Goal: Check status: Check status

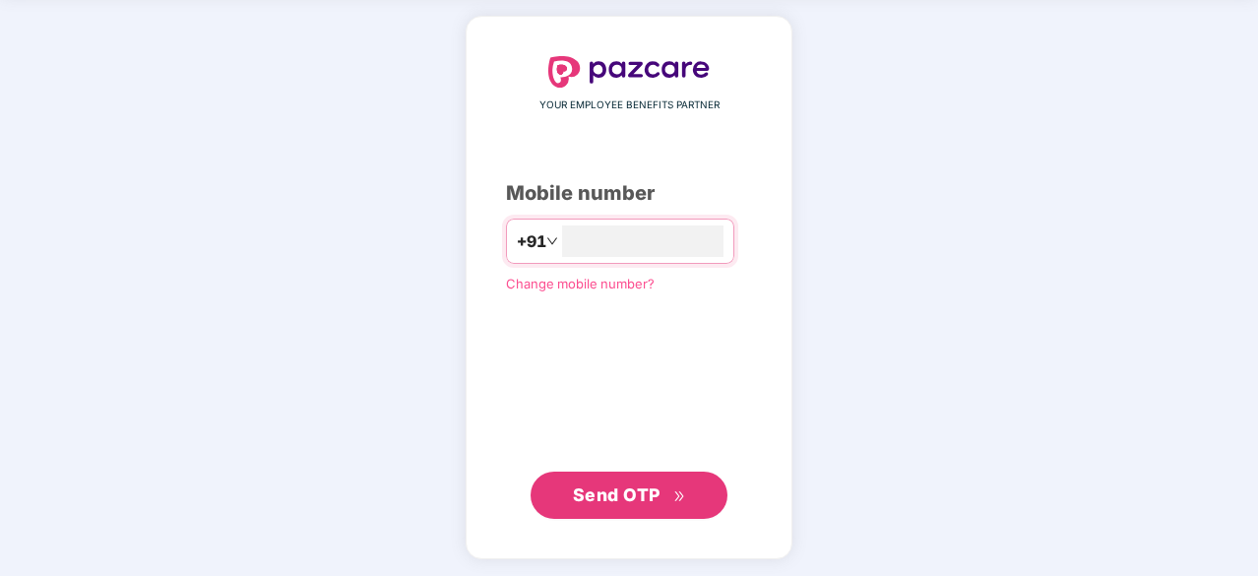
type input "**********"
click at [651, 483] on span "Send OTP" at bounding box center [617, 493] width 88 height 21
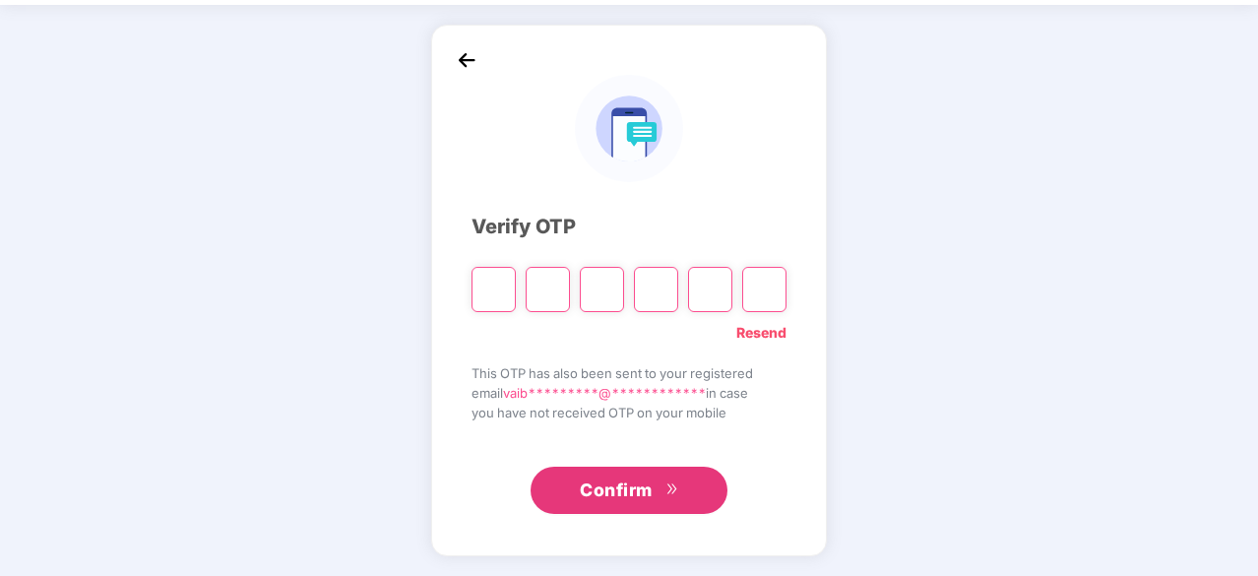
scroll to position [65, 0]
type input "*"
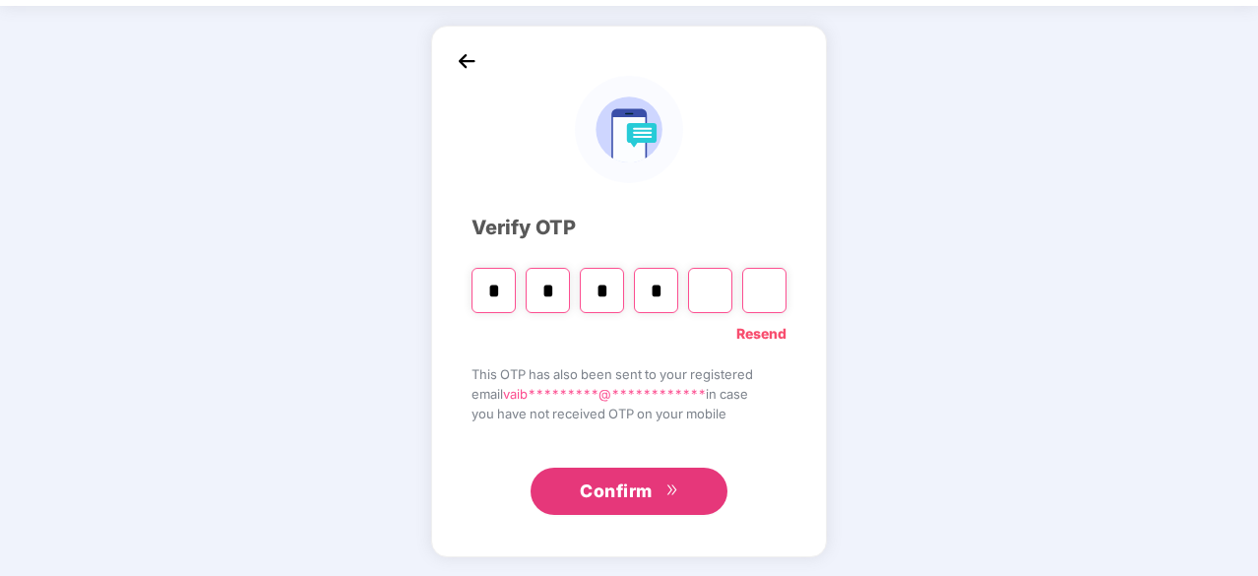
type input "*"
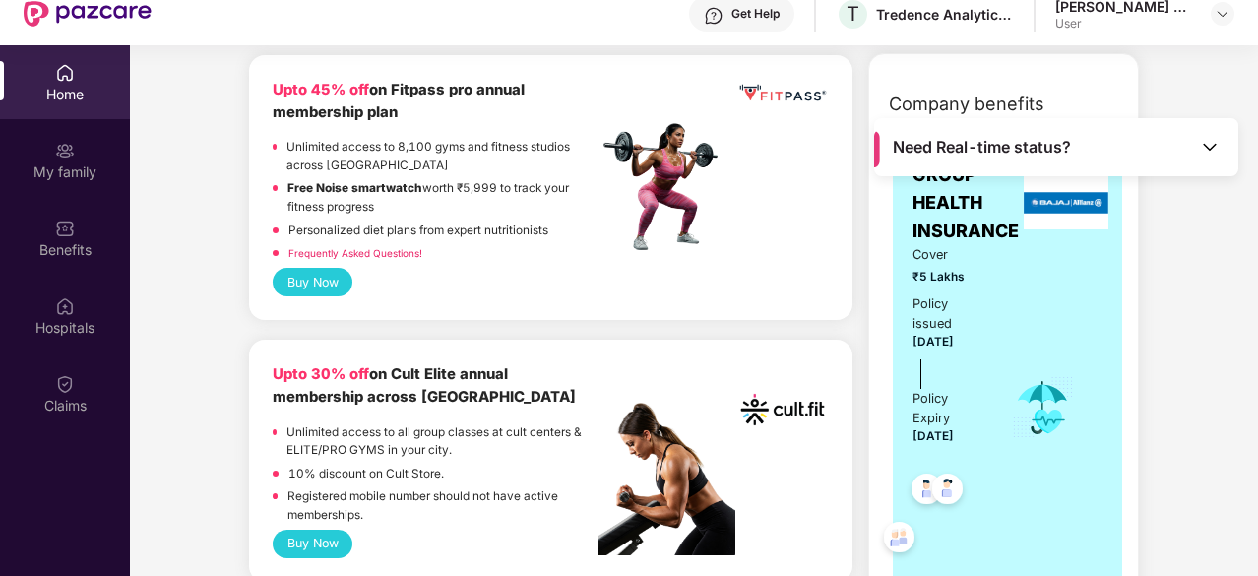
scroll to position [0, 0]
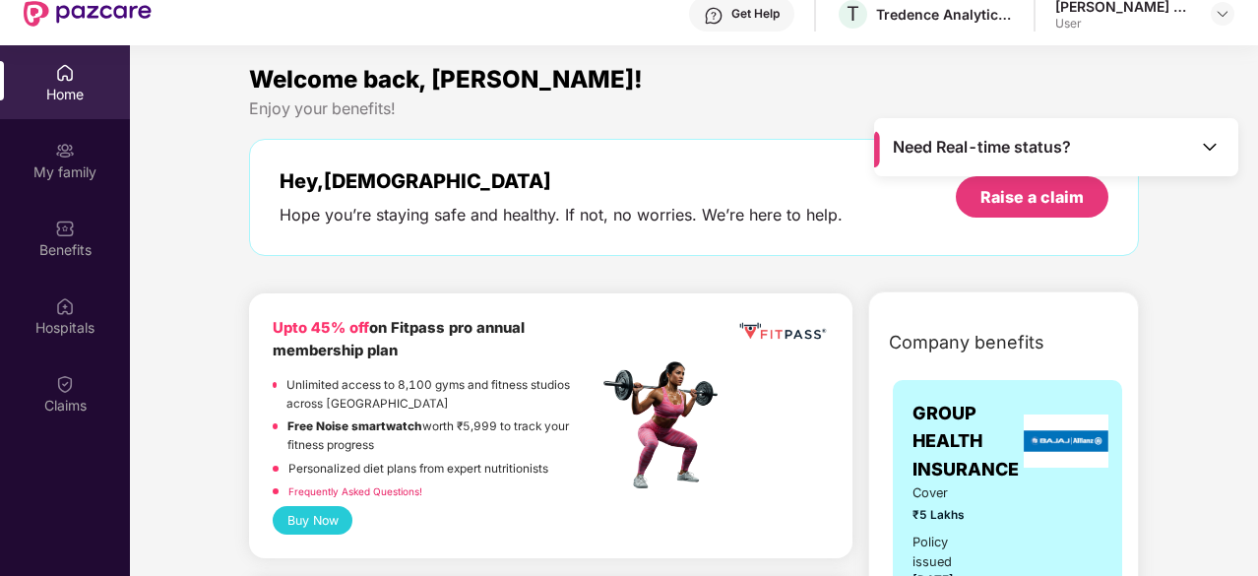
click at [1181, 149] on div "Need Real-time status?" at bounding box center [1056, 147] width 364 height 58
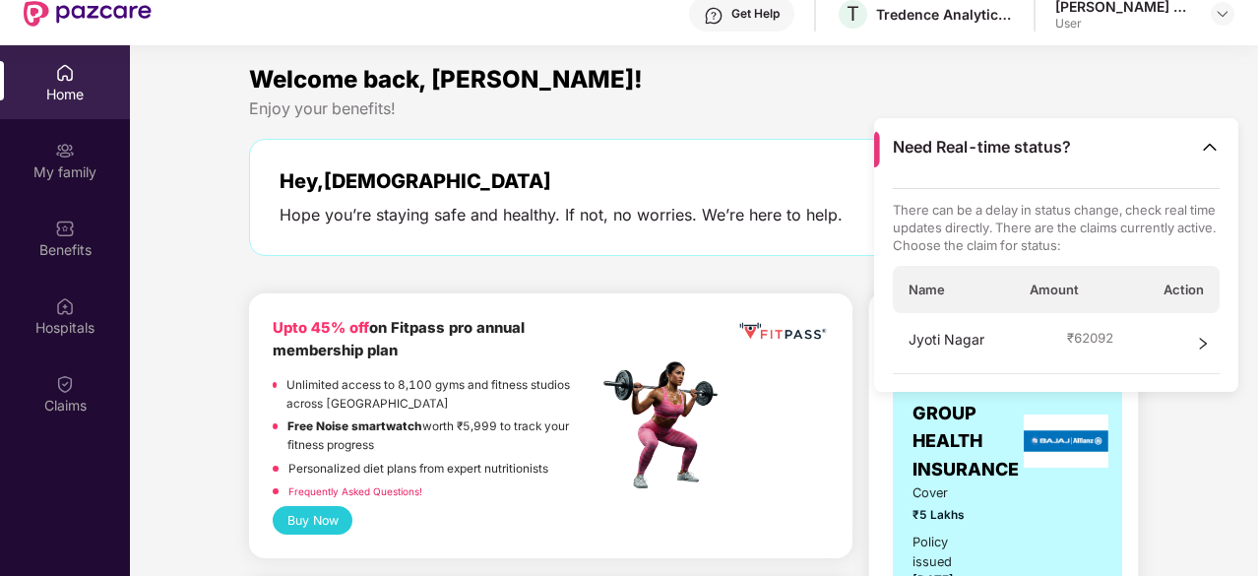
click at [1140, 329] on div "Jyoti Nagar ₹ 62092" at bounding box center [1057, 343] width 328 height 61
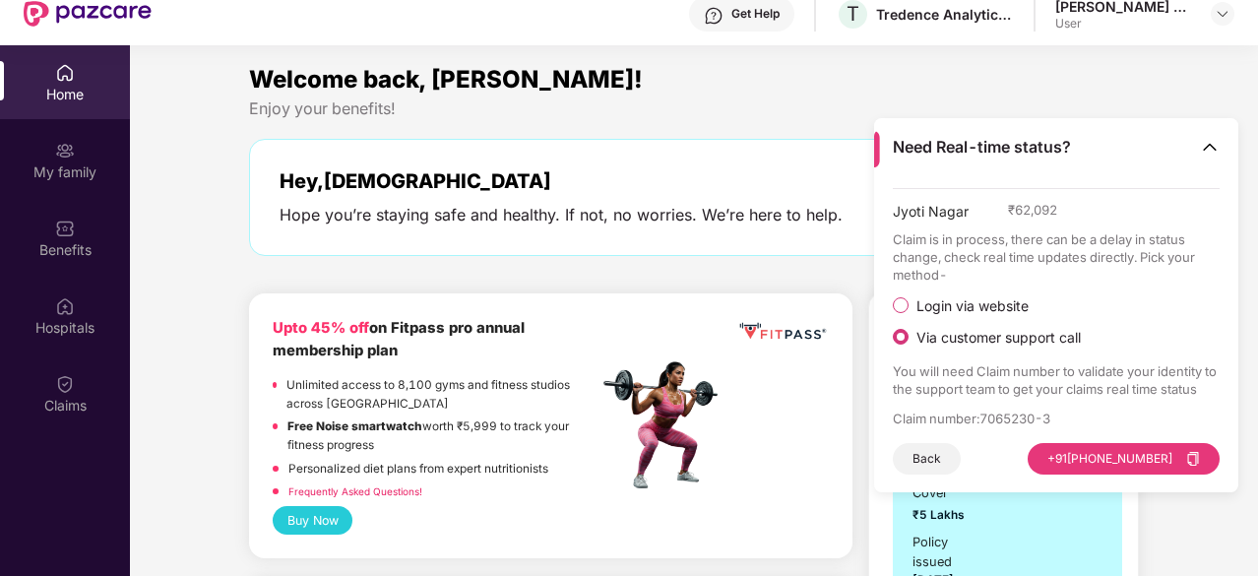
click at [945, 450] on button "Back" at bounding box center [927, 458] width 68 height 31
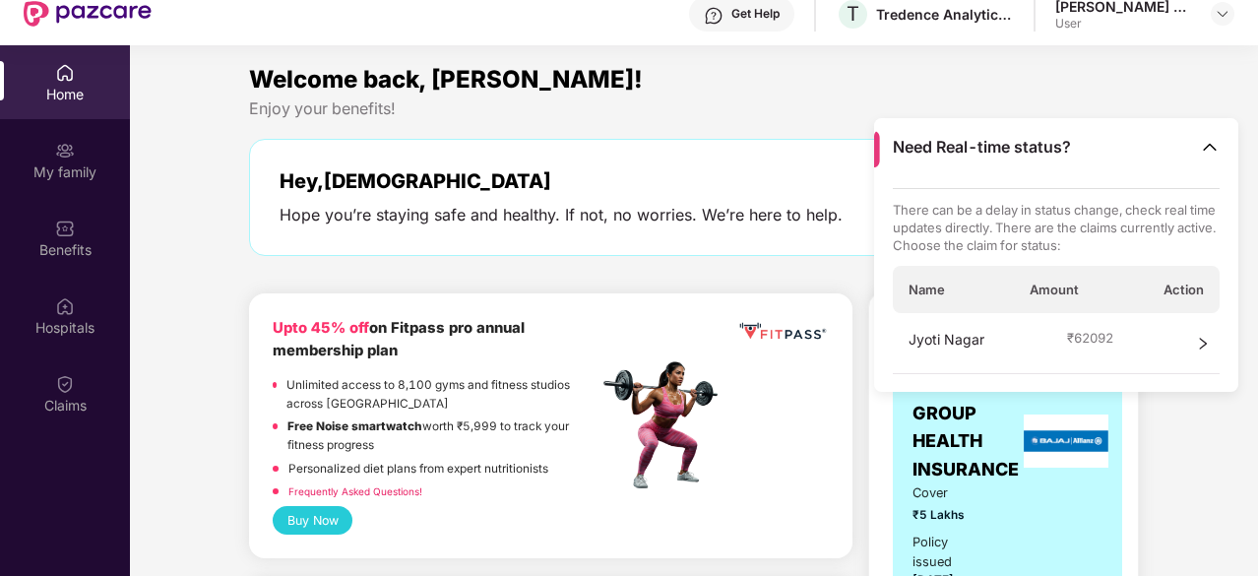
click at [1148, 141] on div "Need Real-time status?" at bounding box center [1056, 147] width 364 height 58
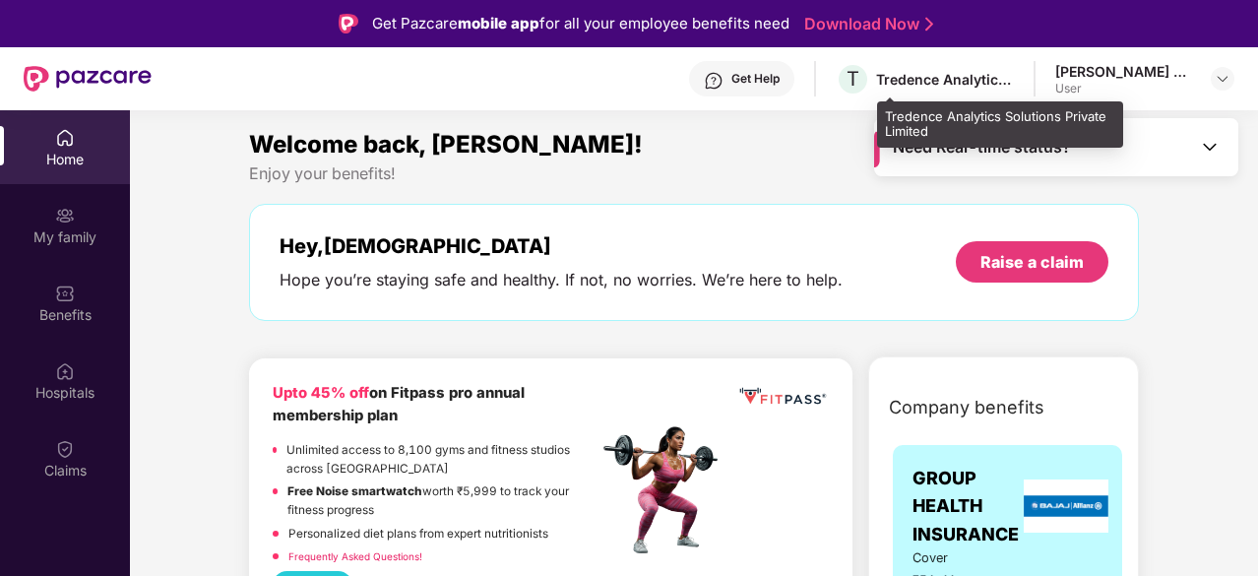
click at [968, 77] on div "Tredence Analytics Solutions Private Limited" at bounding box center [945, 79] width 138 height 19
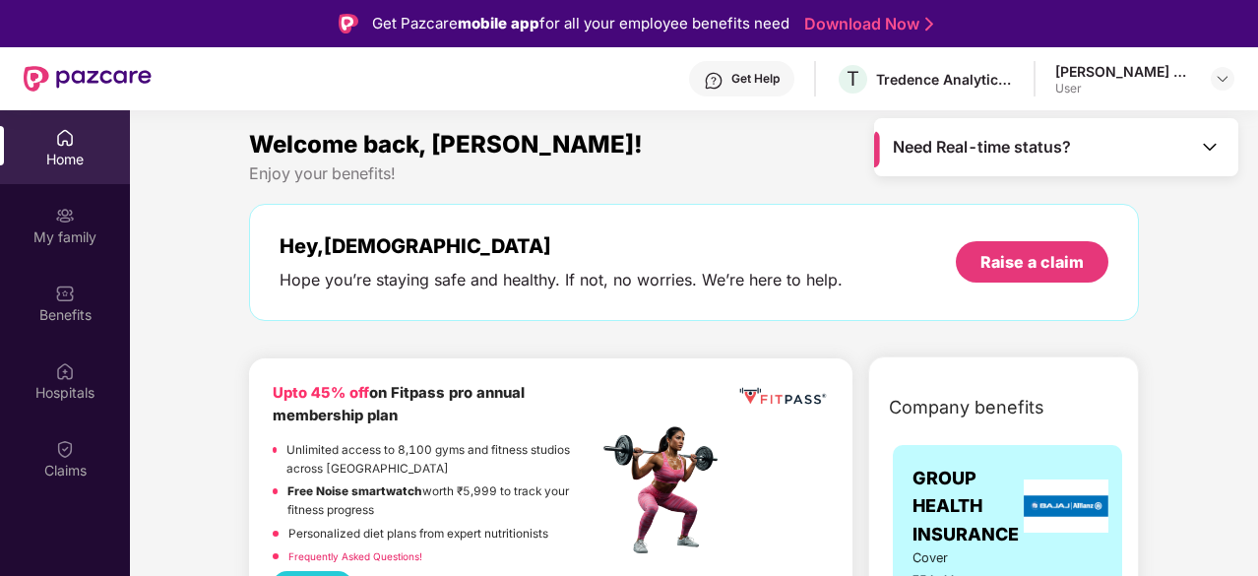
click at [67, 153] on div "Home" at bounding box center [65, 160] width 130 height 20
click at [79, 220] on div "My family" at bounding box center [65, 225] width 130 height 74
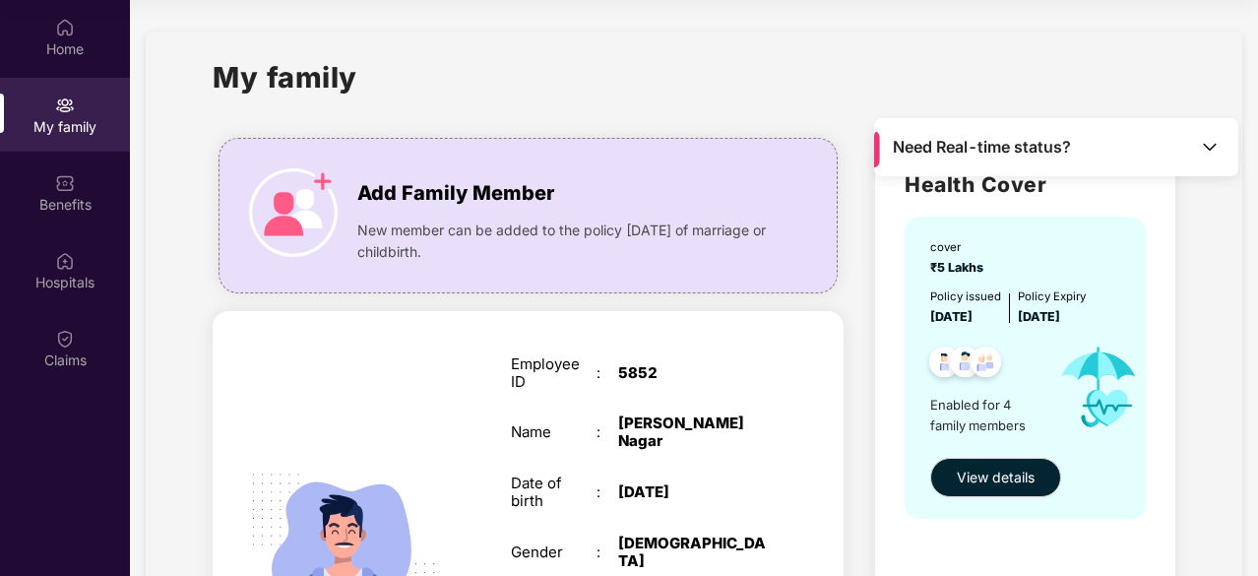
scroll to position [103, 0]
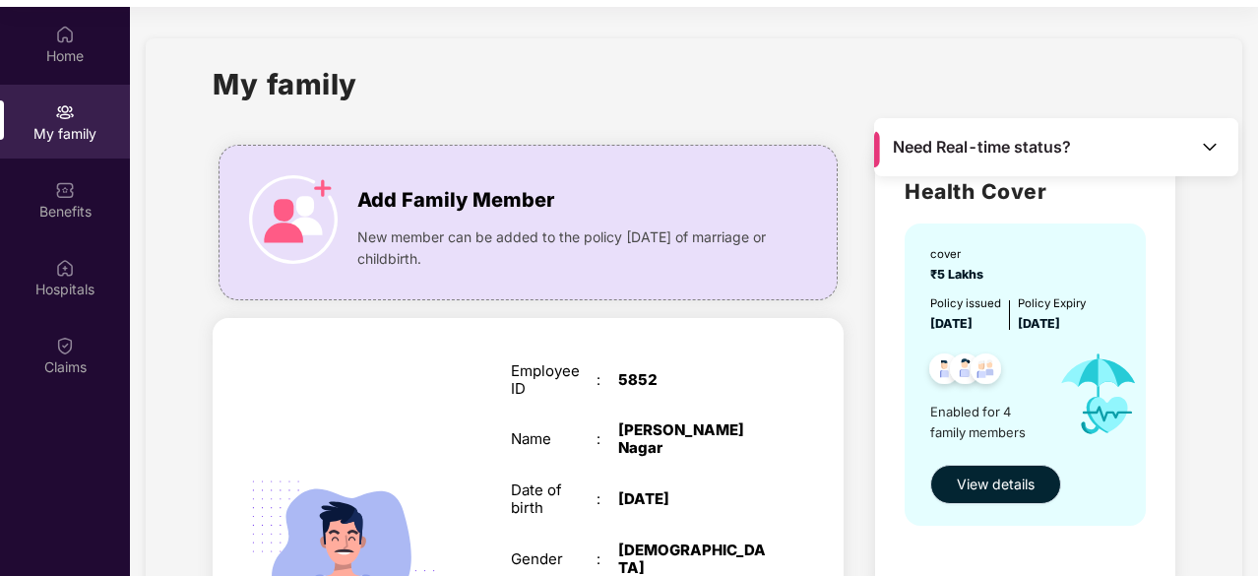
click at [987, 485] on span "View details" at bounding box center [996, 484] width 78 height 22
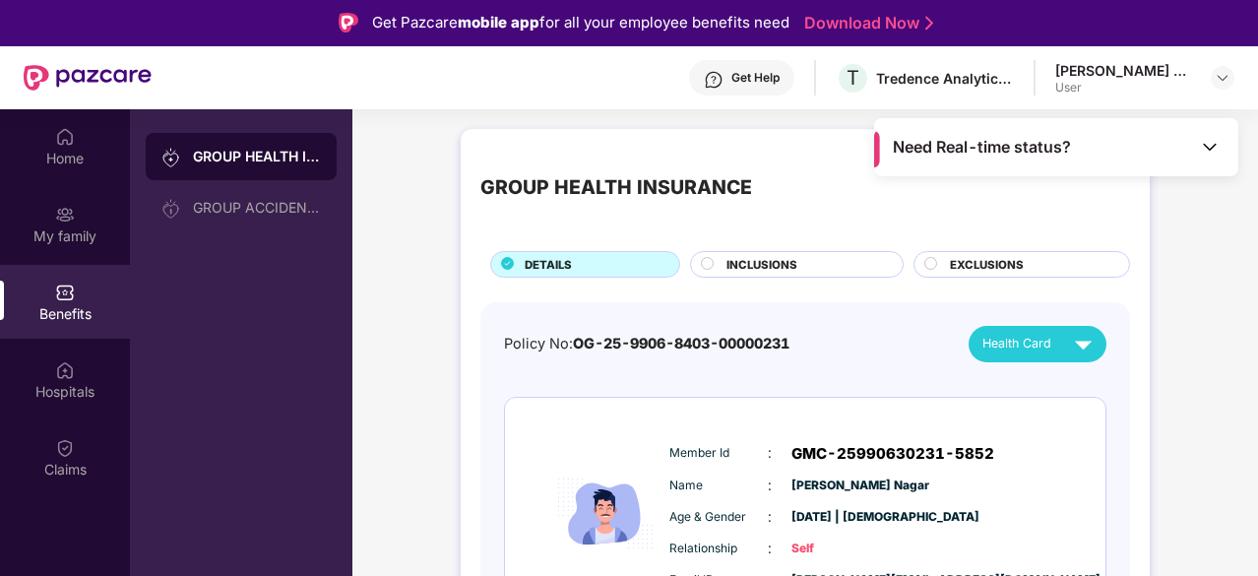
scroll to position [0, 0]
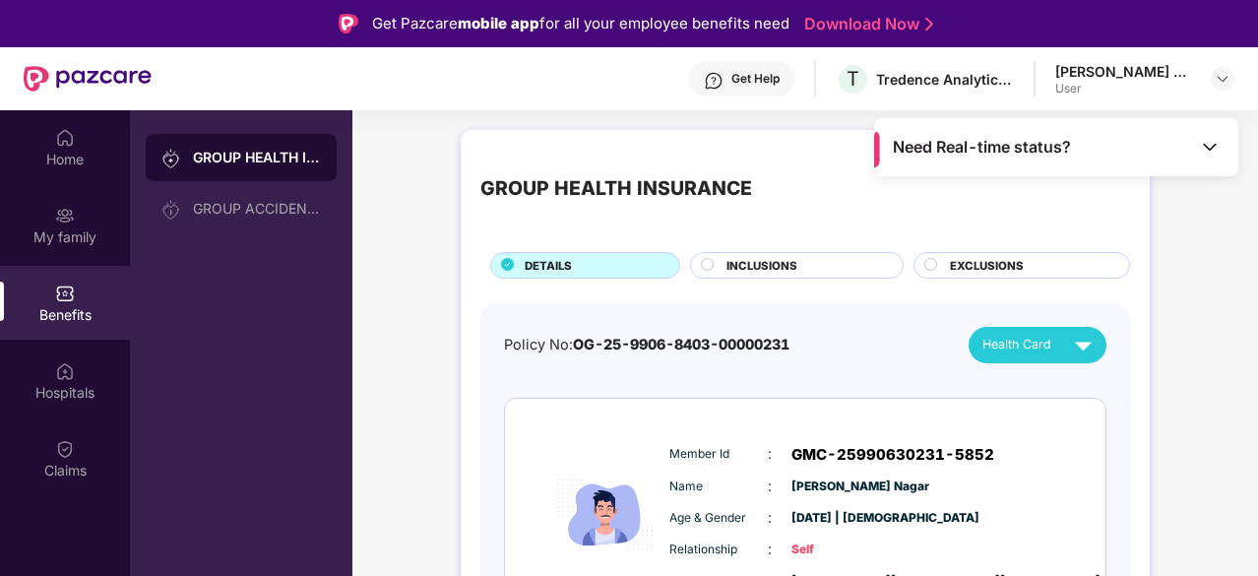
click at [789, 260] on span "INCLUSIONS" at bounding box center [761, 266] width 71 height 18
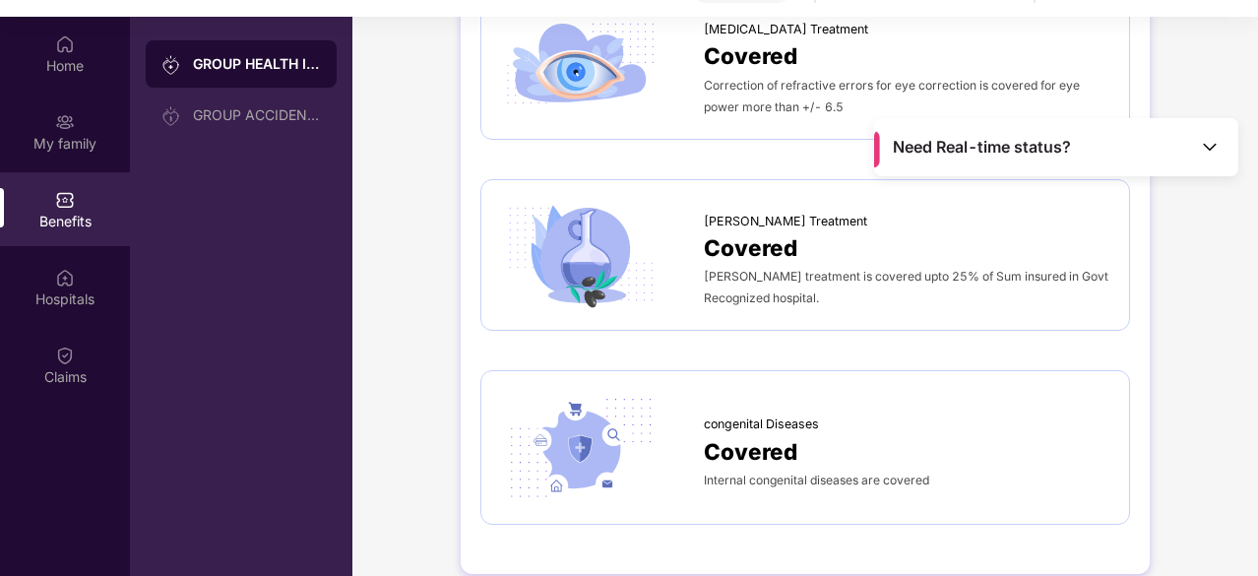
scroll to position [110, 0]
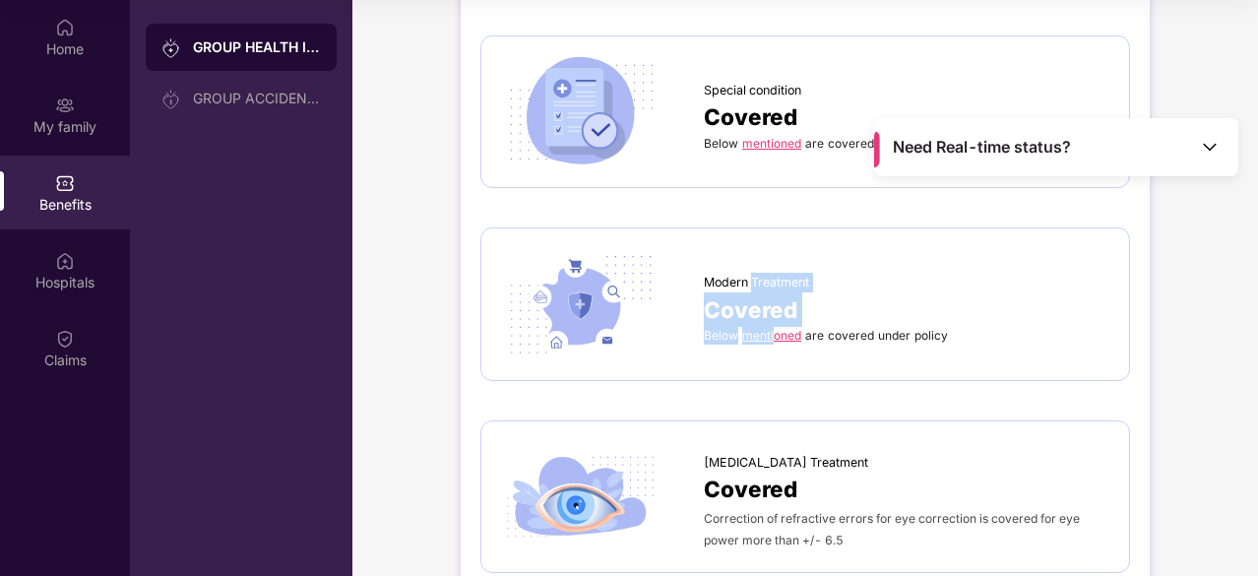
drag, startPoint x: 774, startPoint y: 332, endPoint x: 758, endPoint y: 129, distance: 203.4
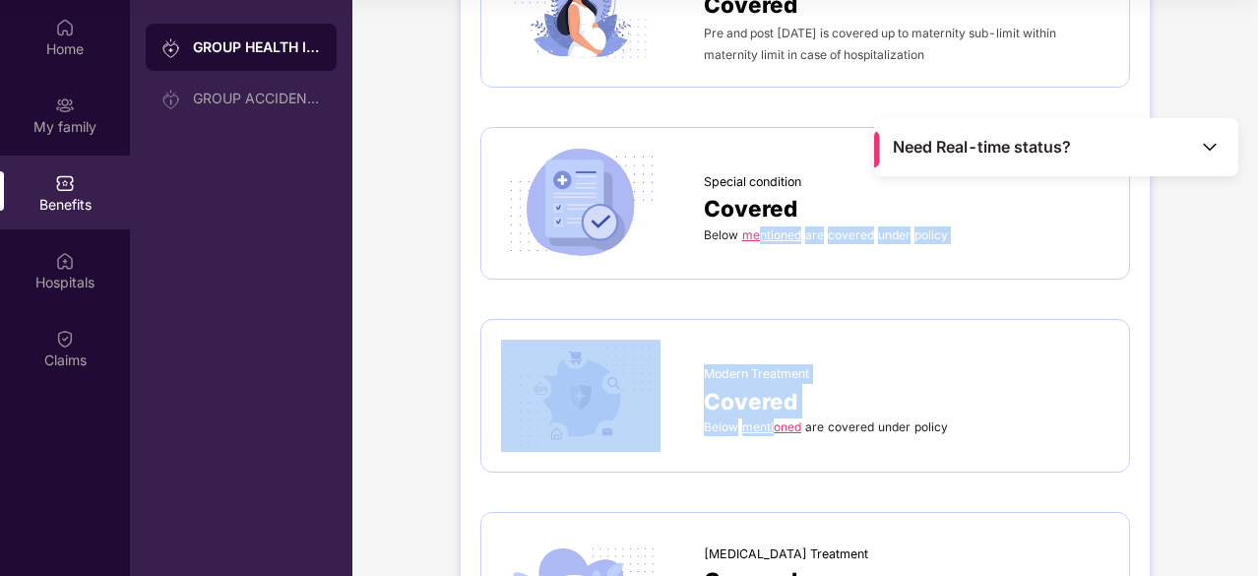
scroll to position [2350, 0]
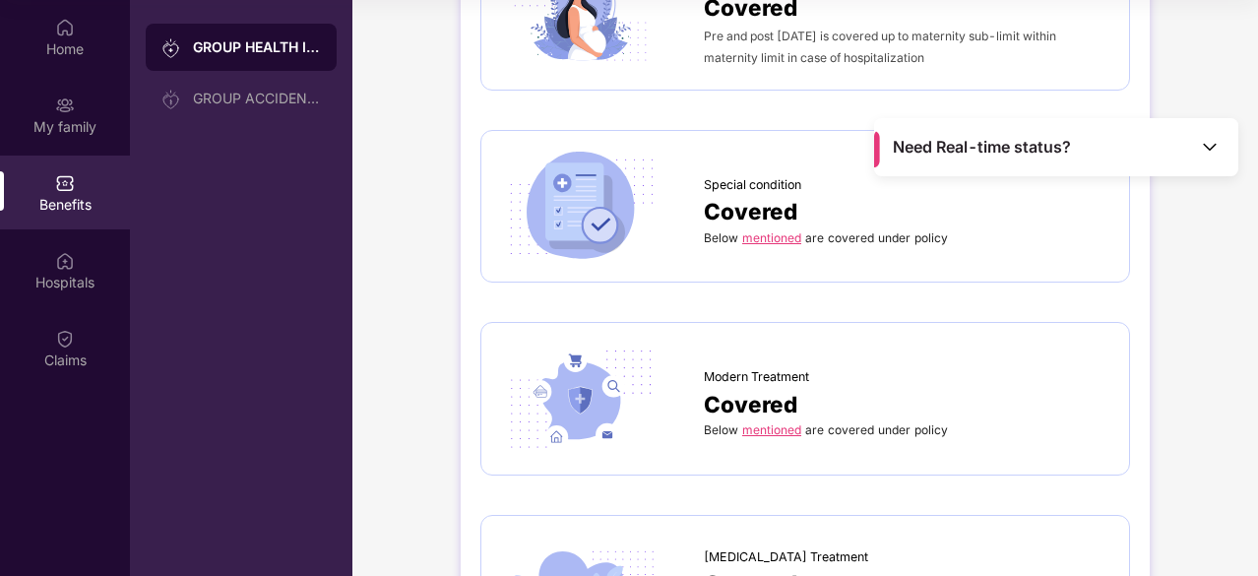
click at [774, 137] on div "Special condition Covered Below mentioned are covered under policy" at bounding box center [805, 206] width 650 height 153
click at [770, 233] on link "mentioned" at bounding box center [771, 237] width 59 height 15
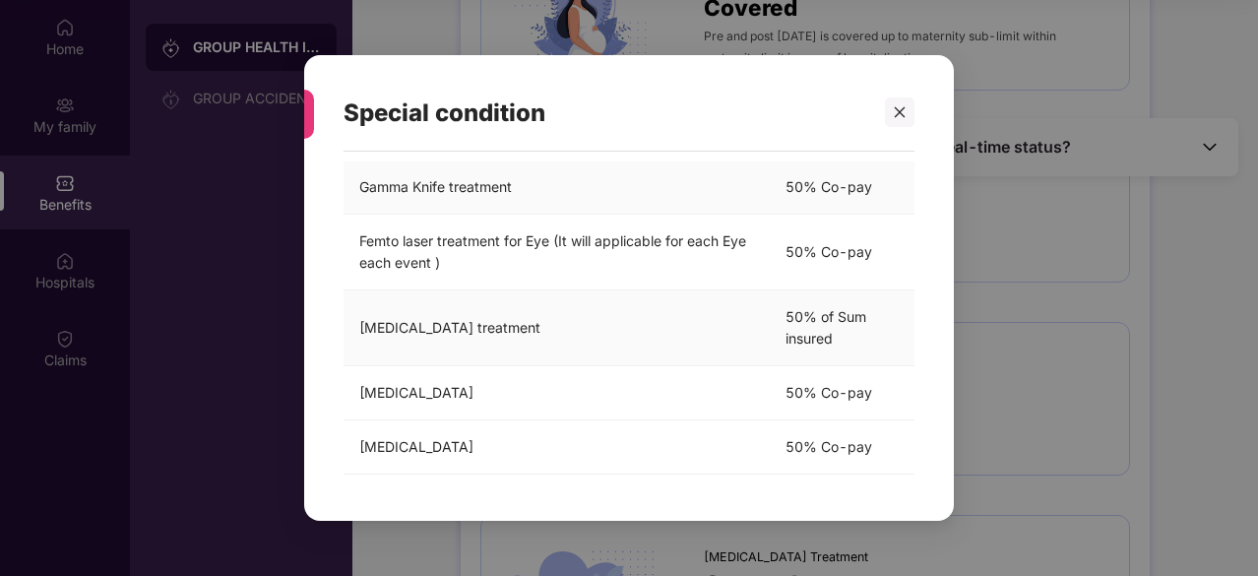
scroll to position [156, 0]
click at [898, 121] on div at bounding box center [900, 112] width 30 height 30
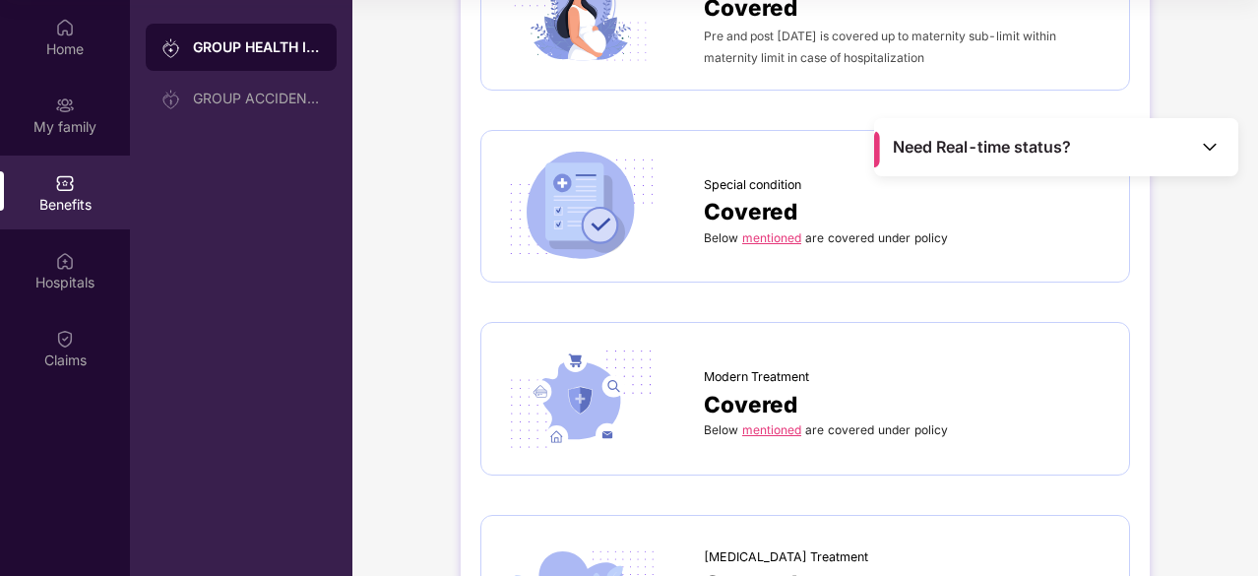
click at [768, 422] on link "mentioned" at bounding box center [771, 429] width 59 height 15
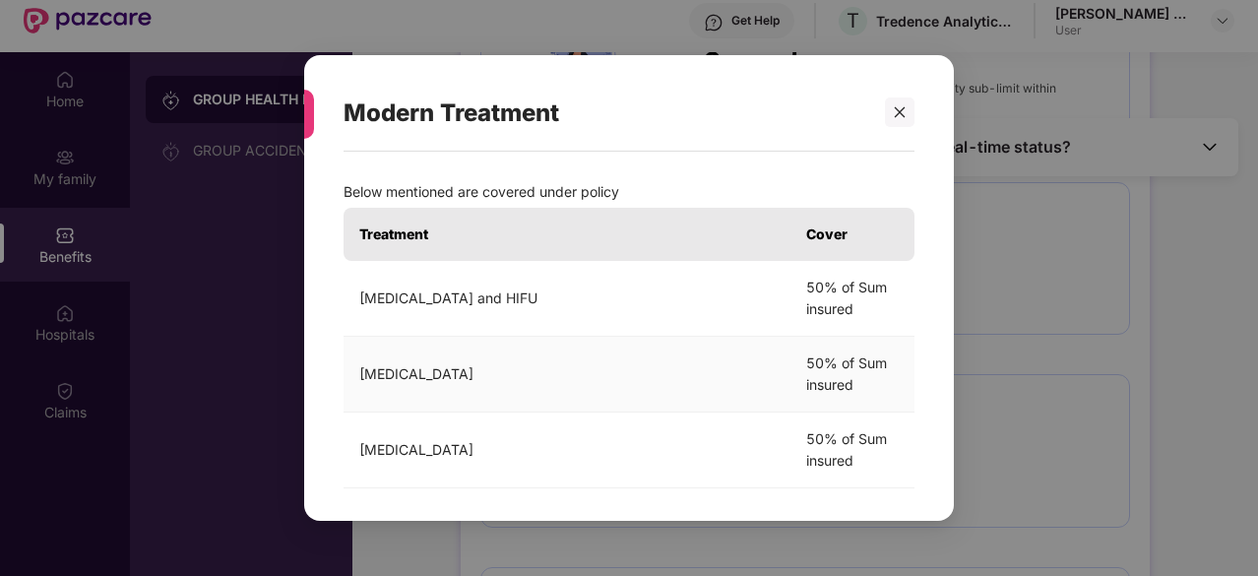
scroll to position [57, 0]
click at [900, 113] on icon "close" at bounding box center [900, 112] width 11 height 11
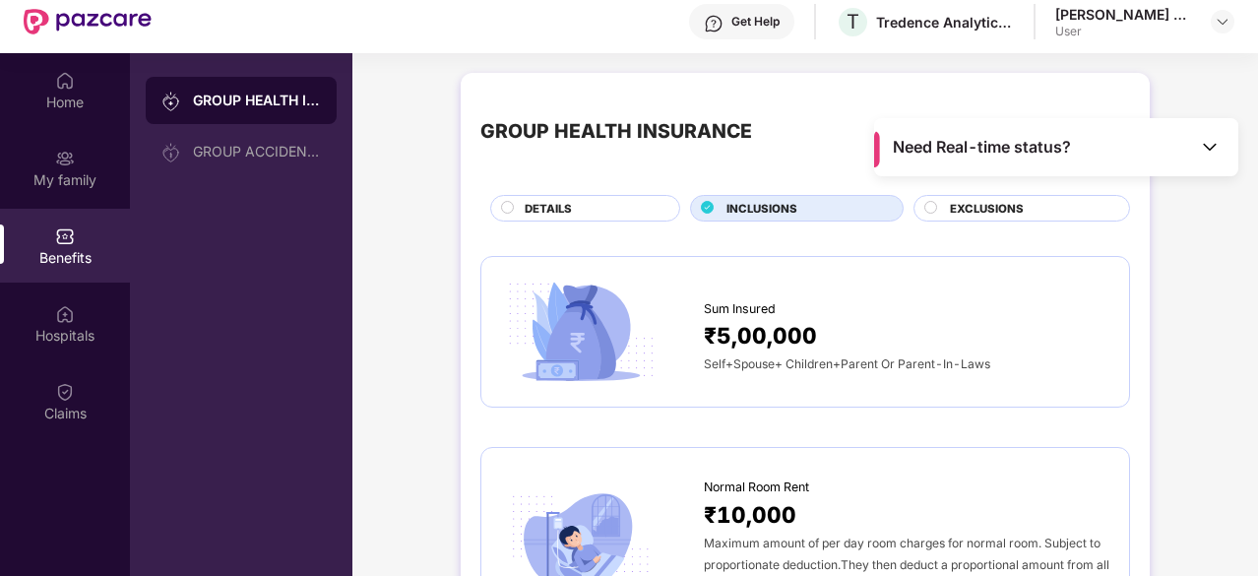
scroll to position [0, 0]
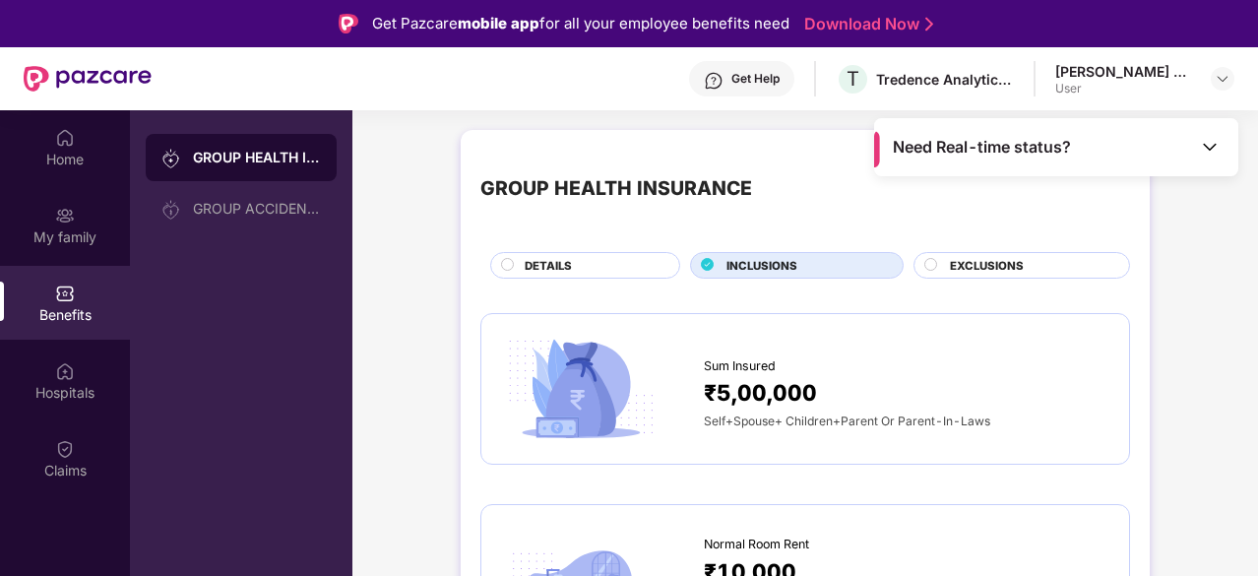
click at [950, 267] on span "EXCLUSIONS" at bounding box center [987, 266] width 74 height 18
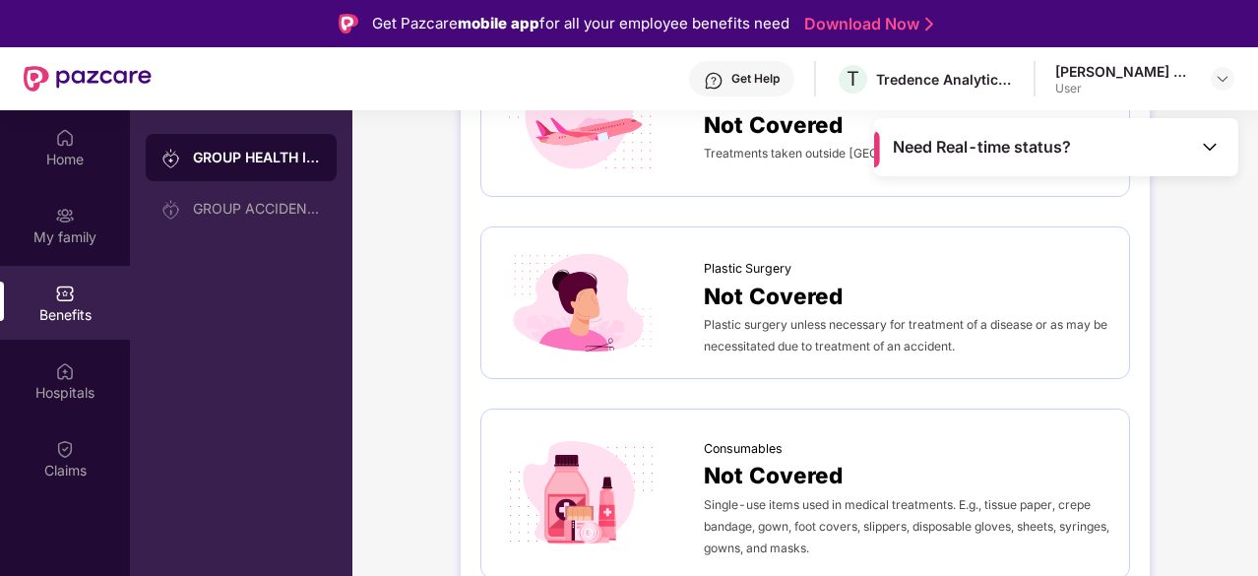
scroll to position [1147, 0]
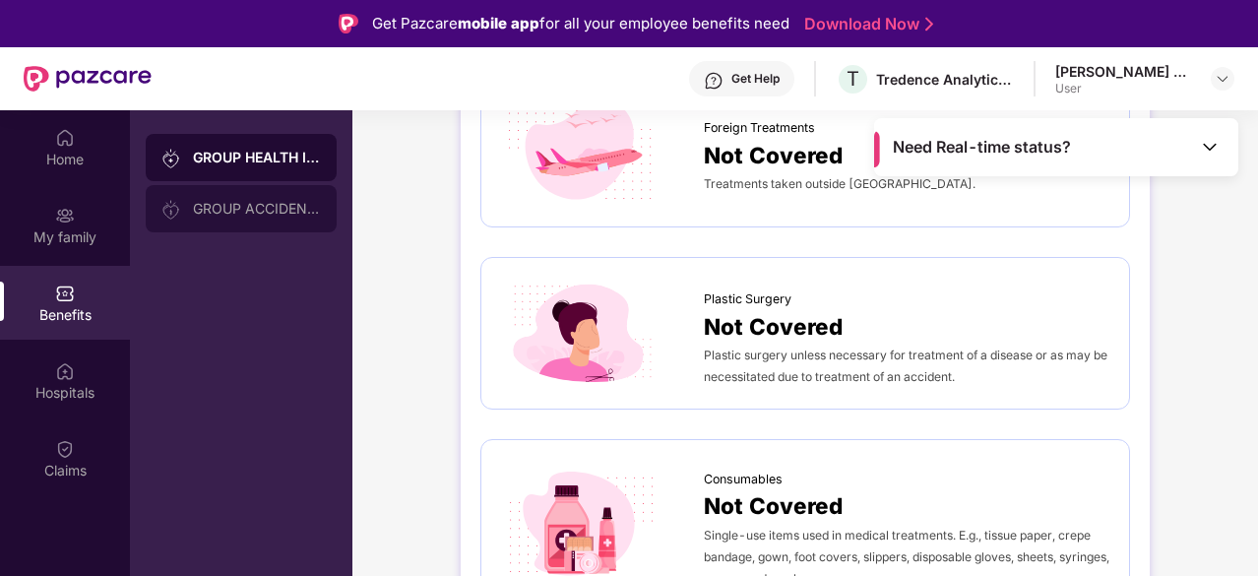
click at [218, 204] on div "GROUP ACCIDENTAL INSURANCE" at bounding box center [257, 209] width 128 height 16
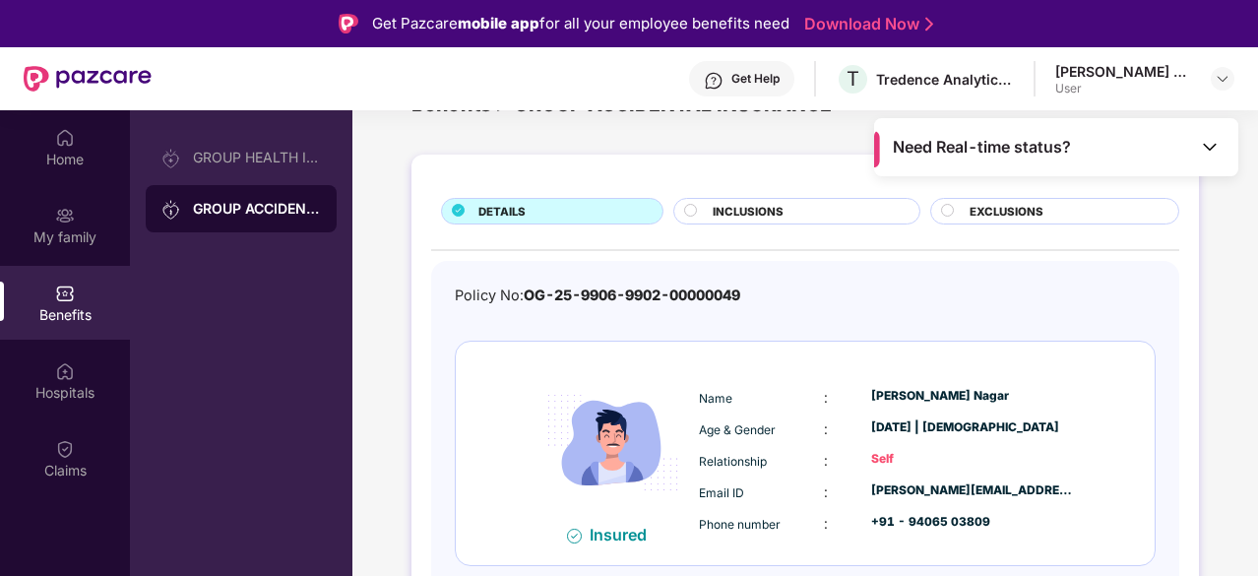
scroll to position [110, 0]
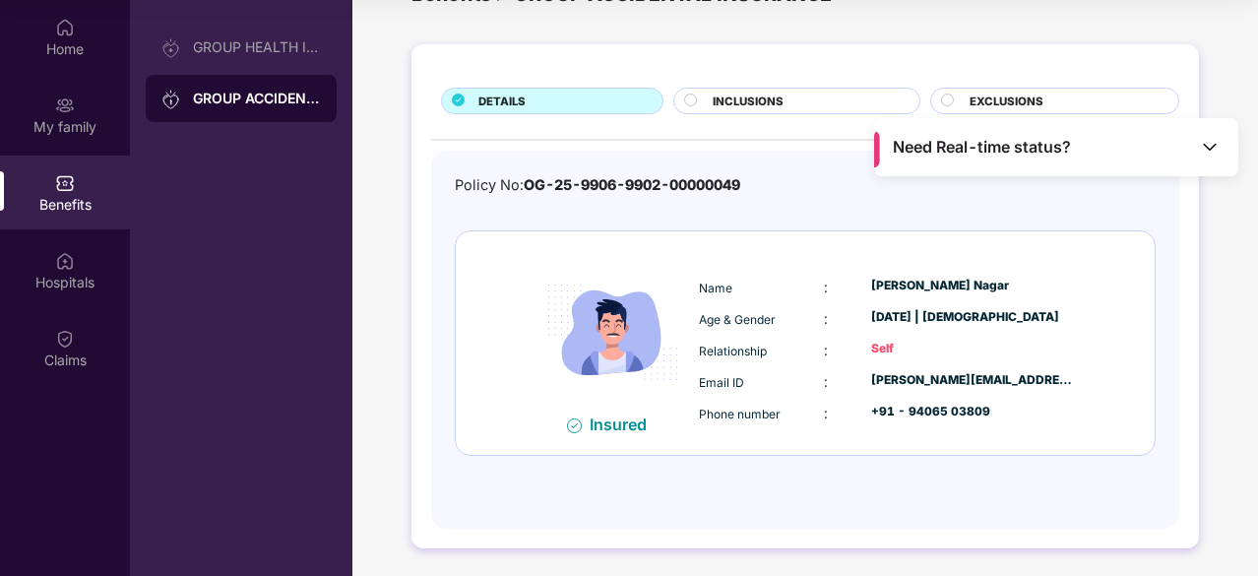
click at [742, 96] on span "INCLUSIONS" at bounding box center [748, 102] width 71 height 18
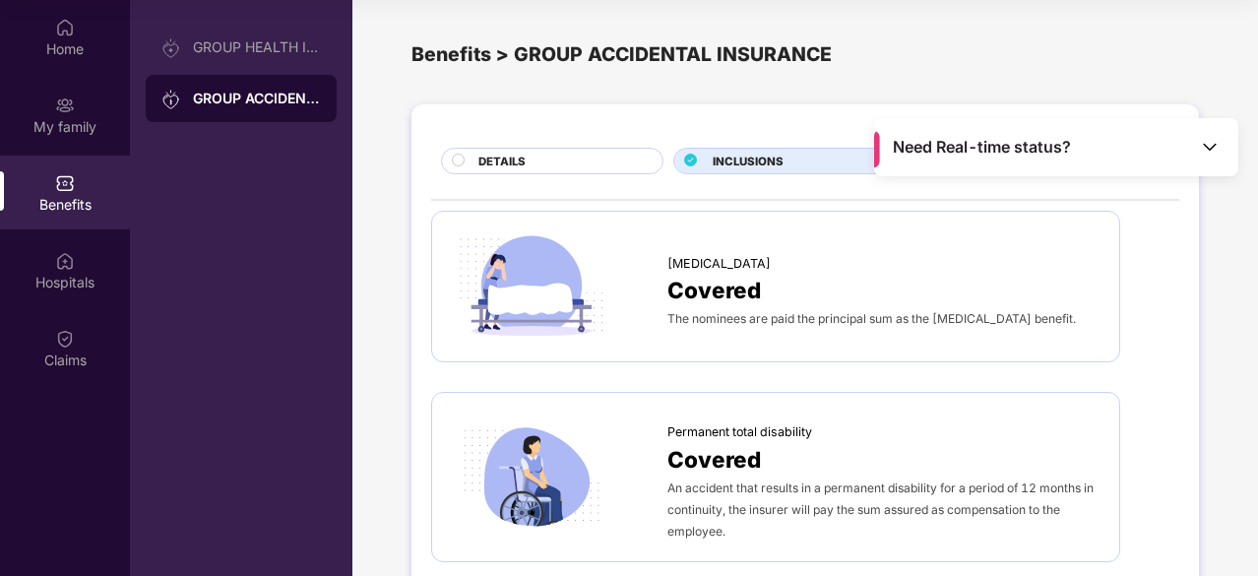
scroll to position [0, 0]
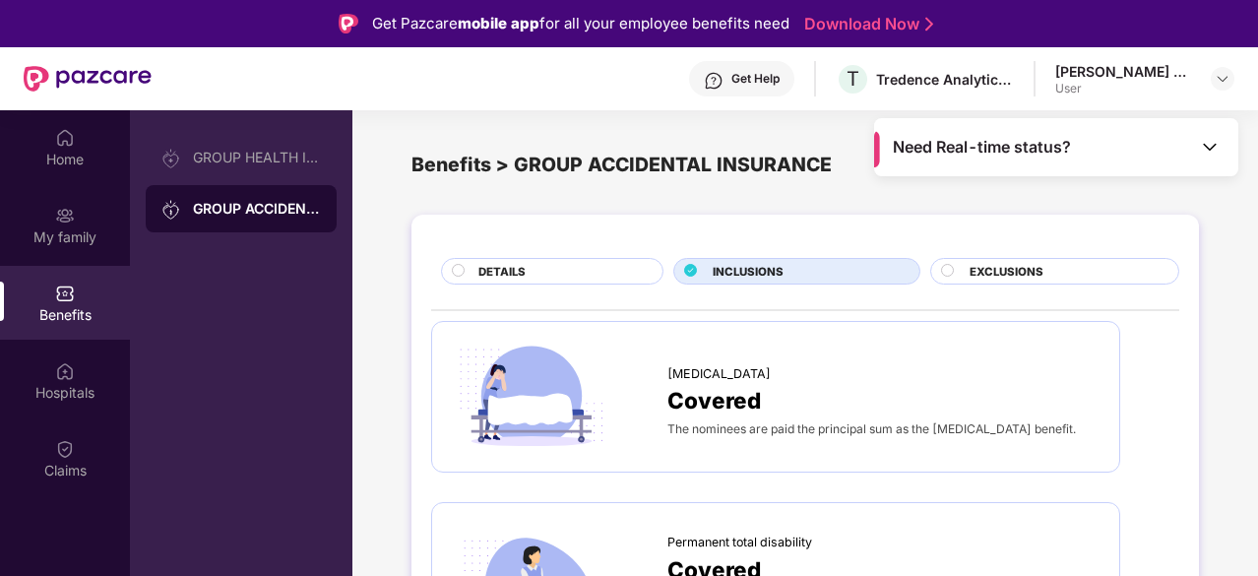
click at [971, 266] on span "EXCLUSIONS" at bounding box center [1007, 272] width 74 height 18
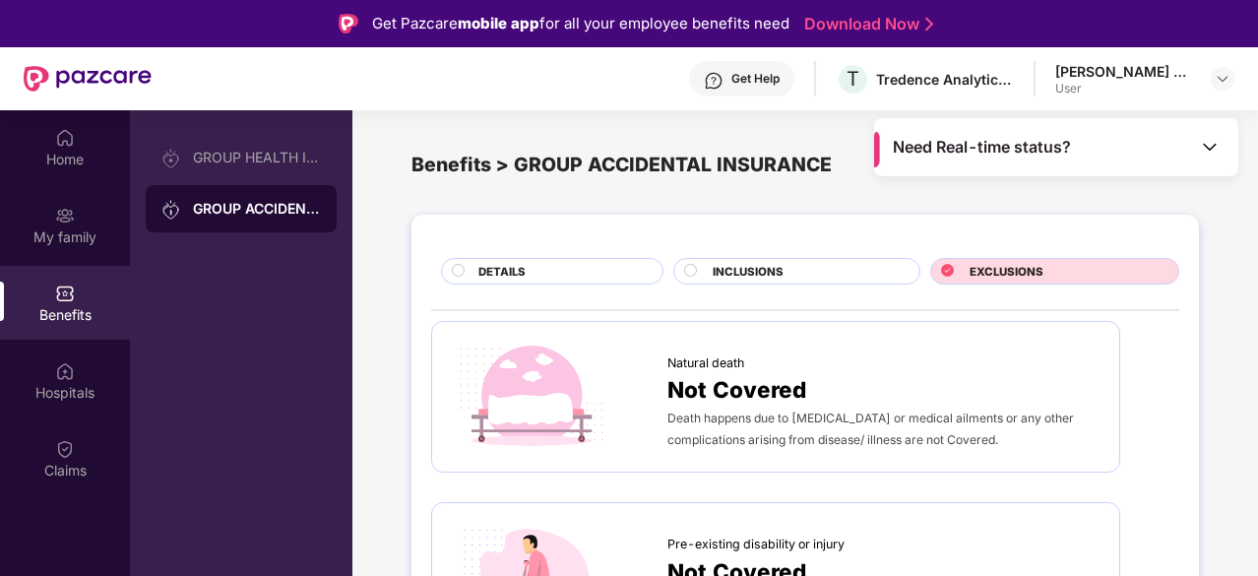
click at [758, 265] on span "INCLUSIONS" at bounding box center [748, 272] width 71 height 18
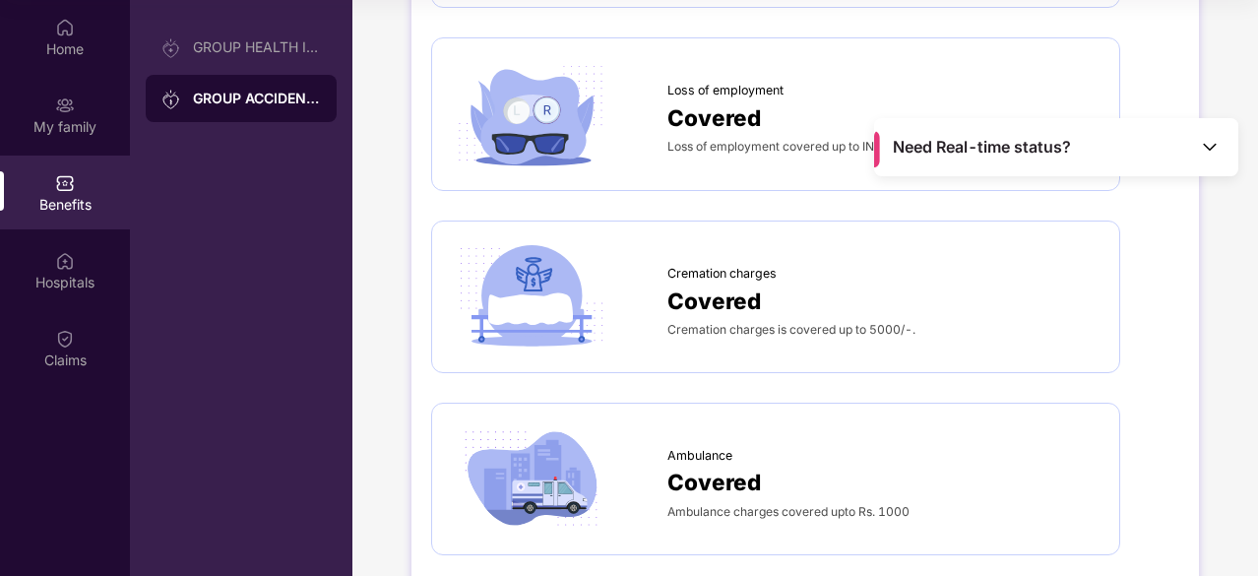
scroll to position [1173, 0]
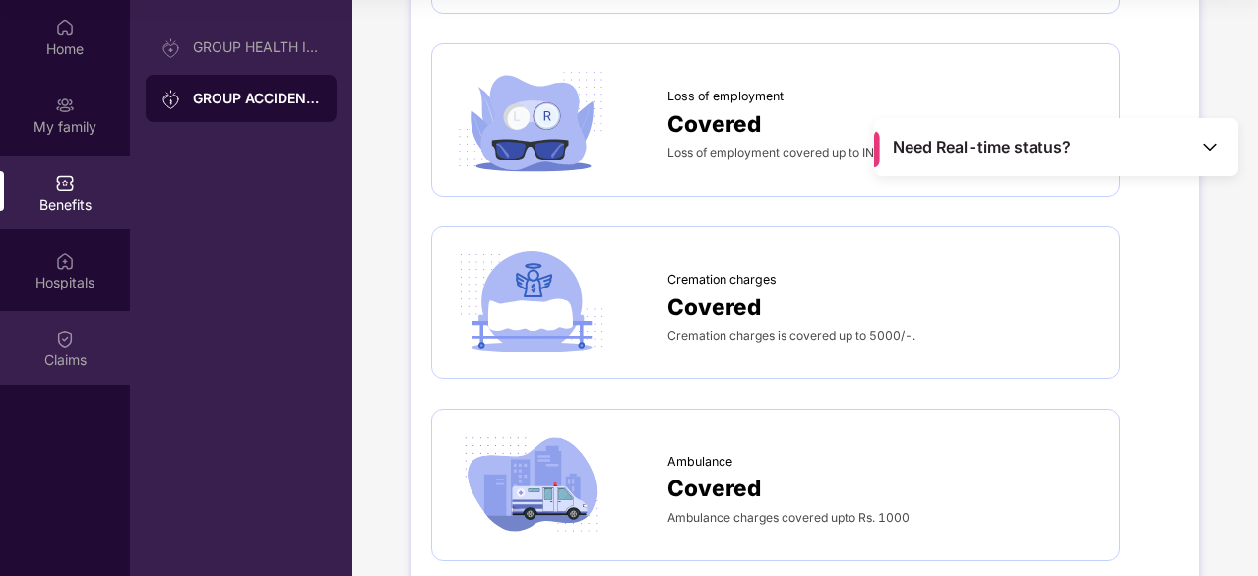
click at [106, 353] on div "Claims" at bounding box center [65, 360] width 130 height 20
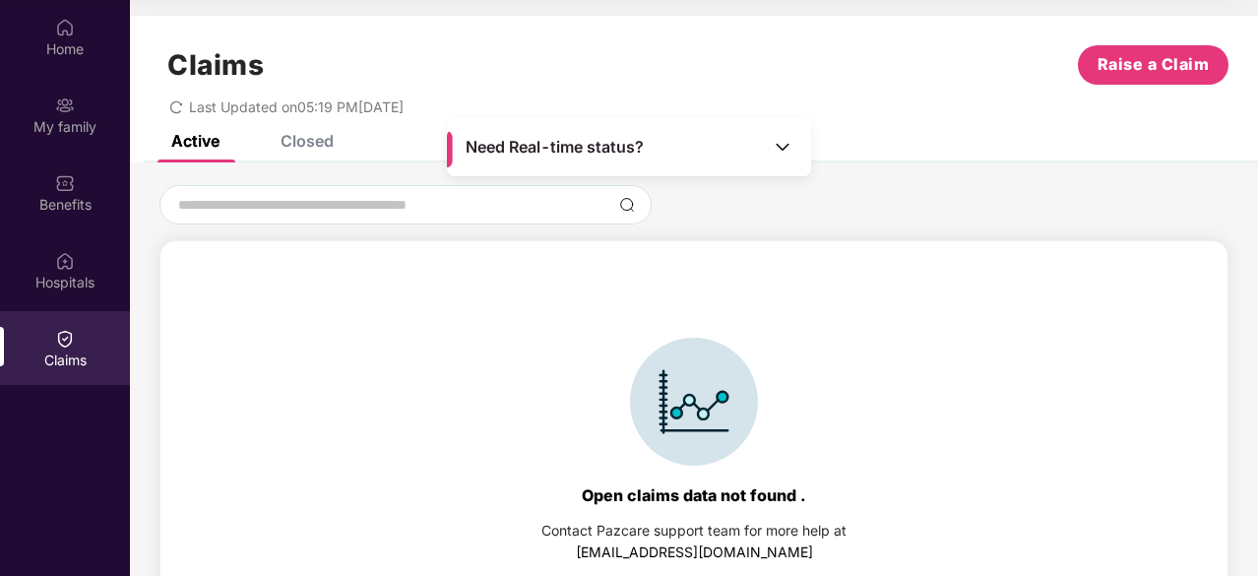
scroll to position [43, 0]
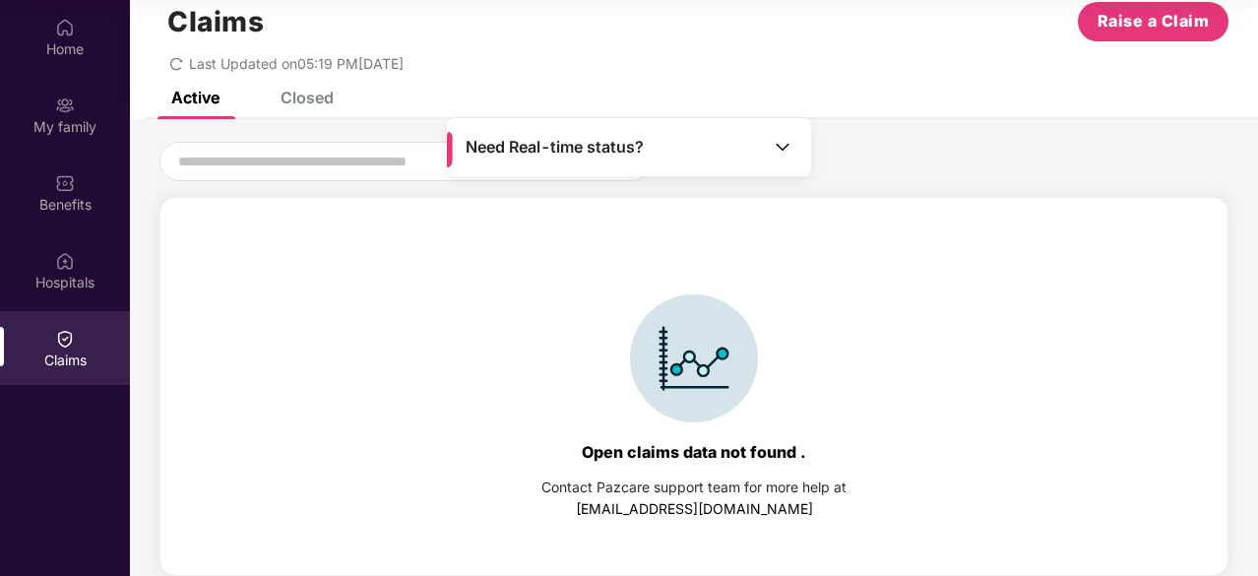
click at [303, 109] on div "Closed" at bounding box center [292, 97] width 83 height 43
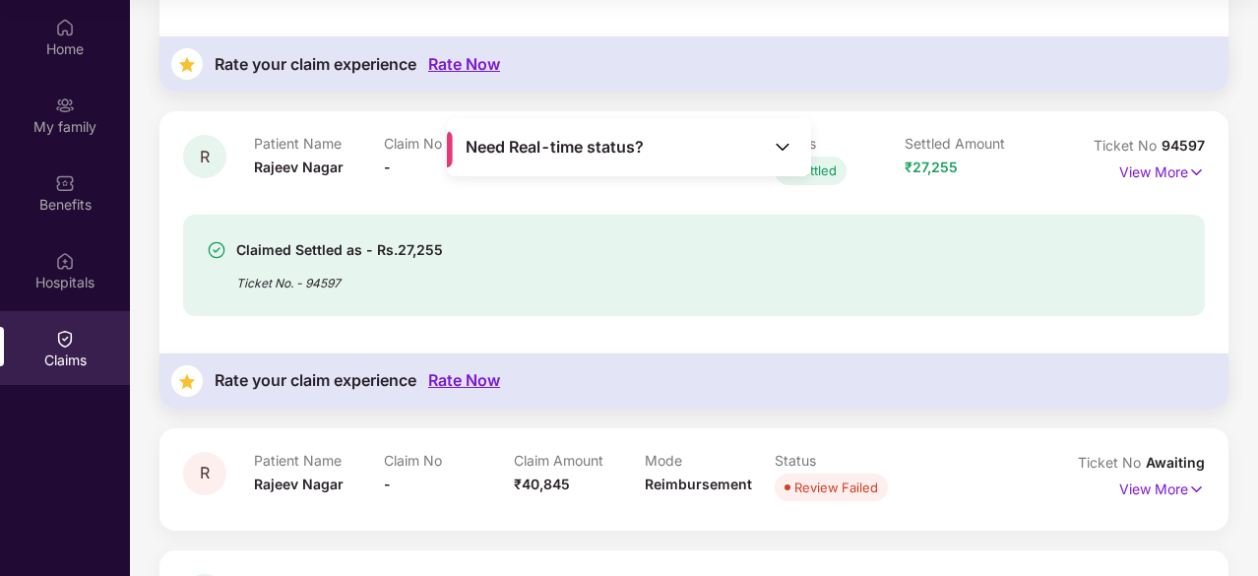
scroll to position [354, 0]
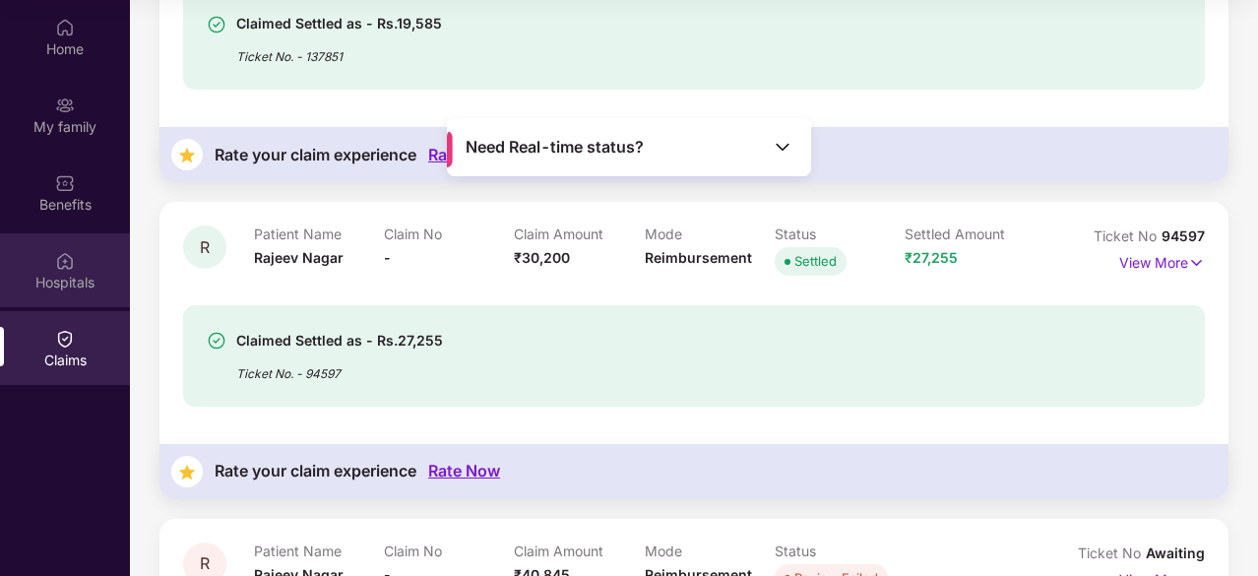
click at [73, 286] on div "Hospitals" at bounding box center [65, 283] width 130 height 20
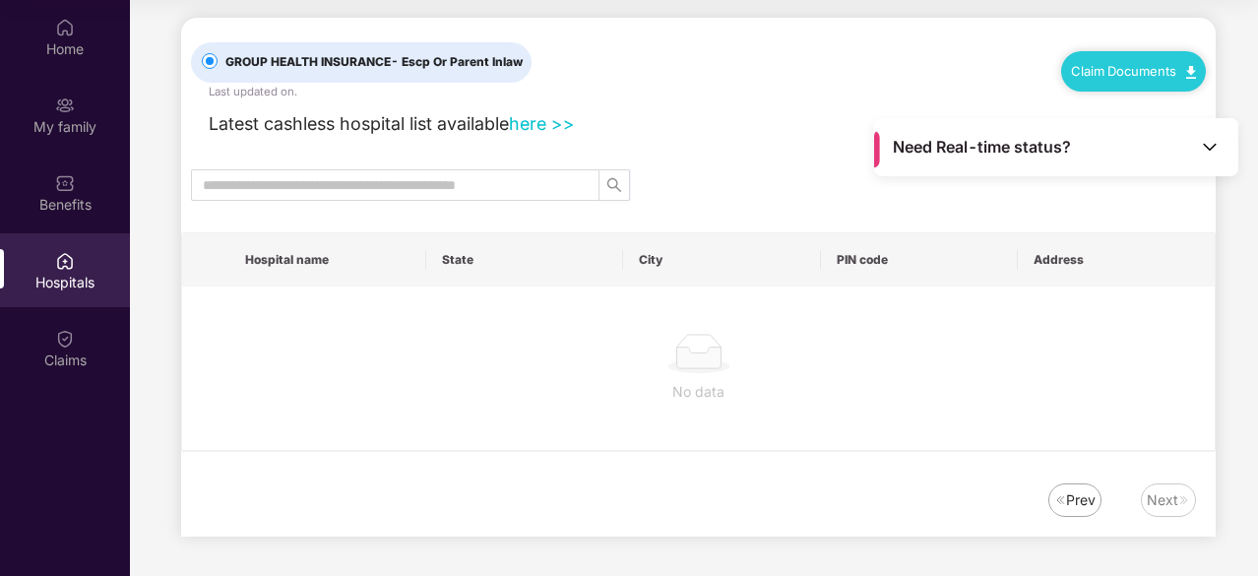
scroll to position [0, 0]
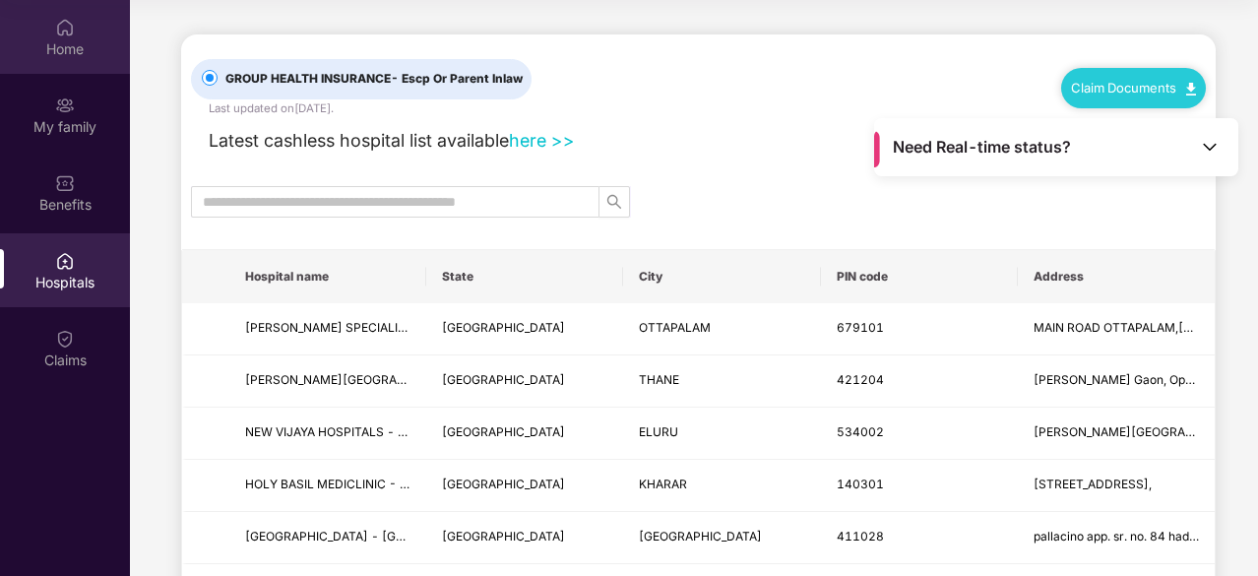
click at [87, 61] on div "Home" at bounding box center [65, 37] width 130 height 74
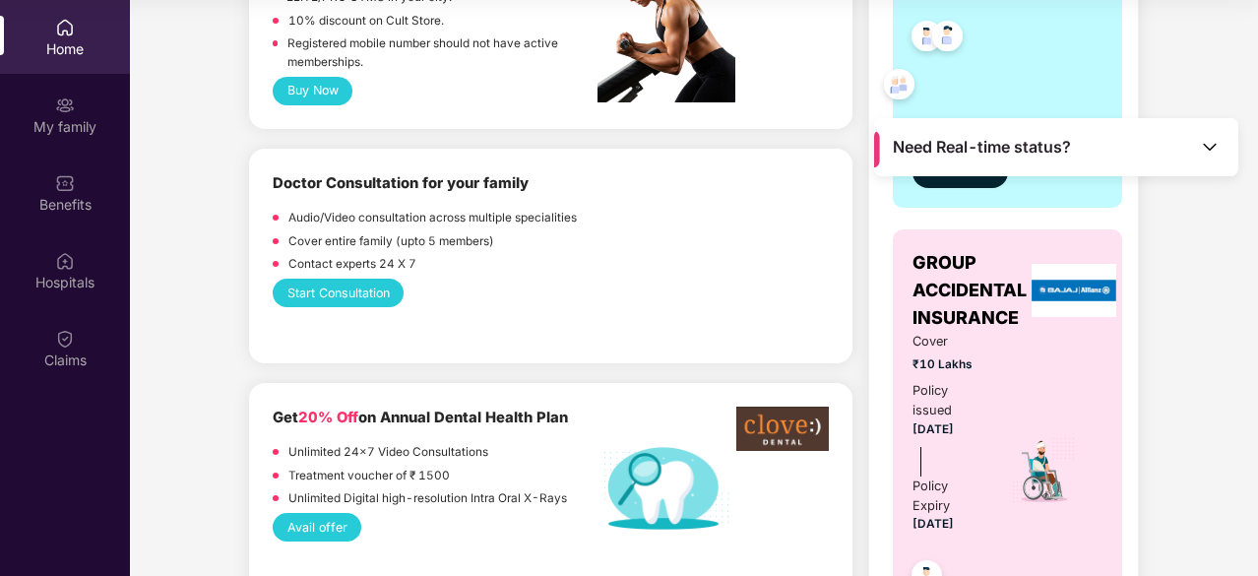
scroll to position [642, 0]
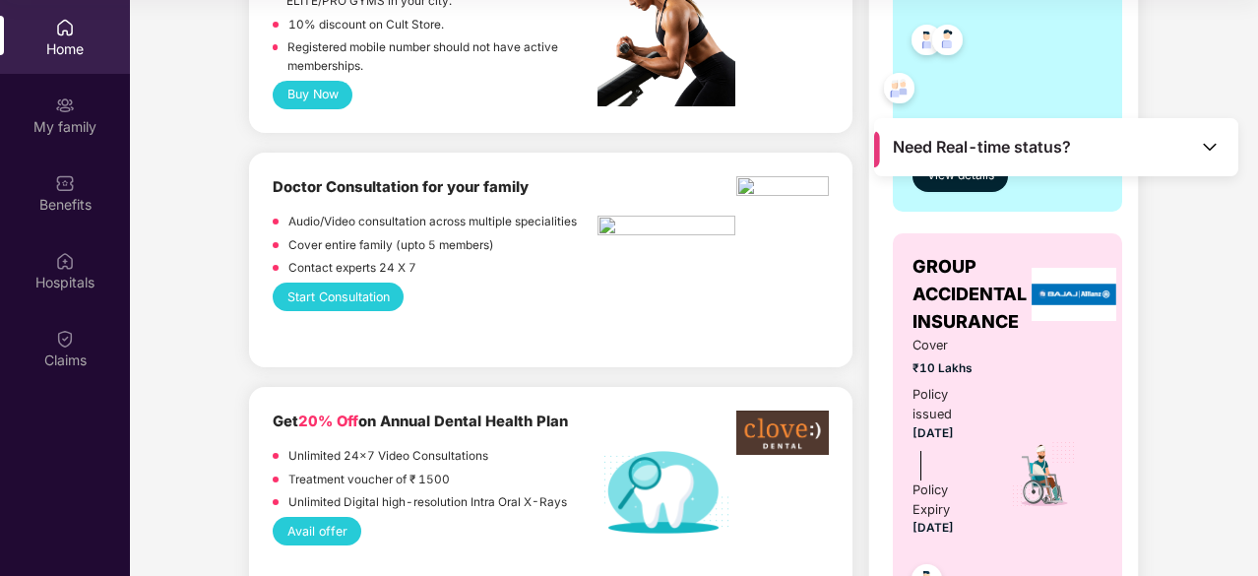
click at [358, 284] on button "Start Consultation" at bounding box center [338, 297] width 131 height 29
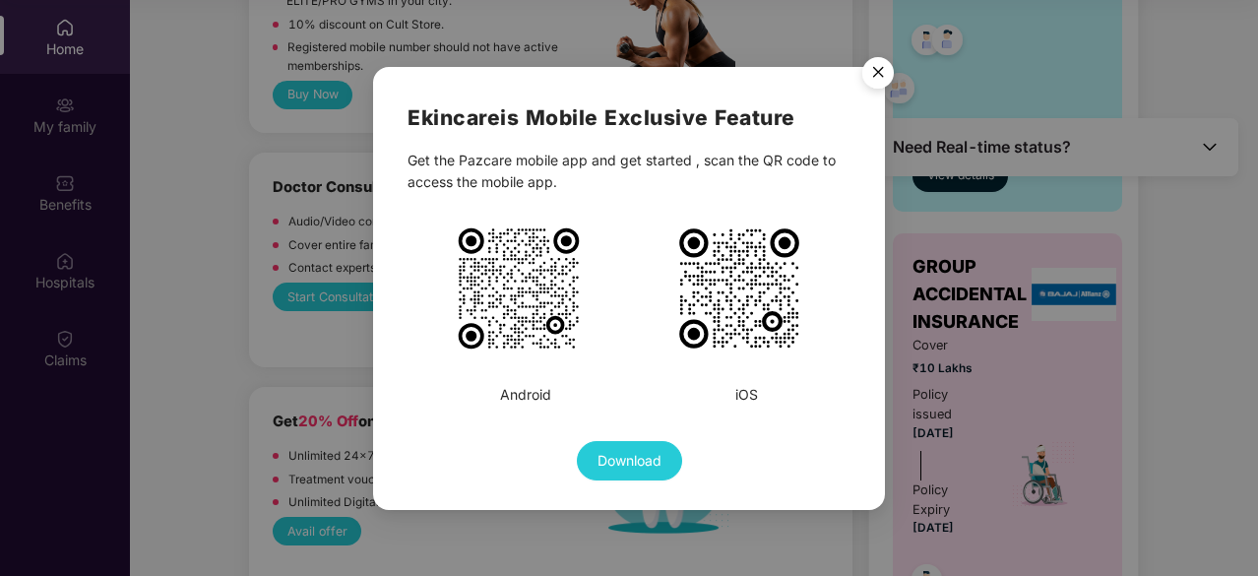
click at [869, 73] on img "Close" at bounding box center [877, 75] width 55 height 55
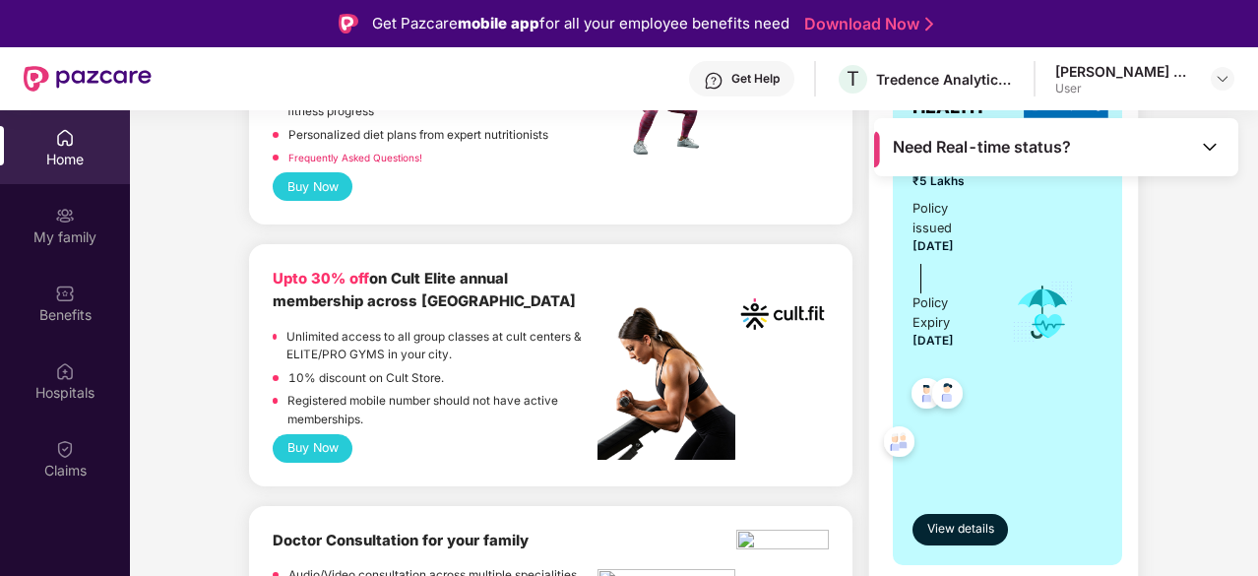
scroll to position [398, 0]
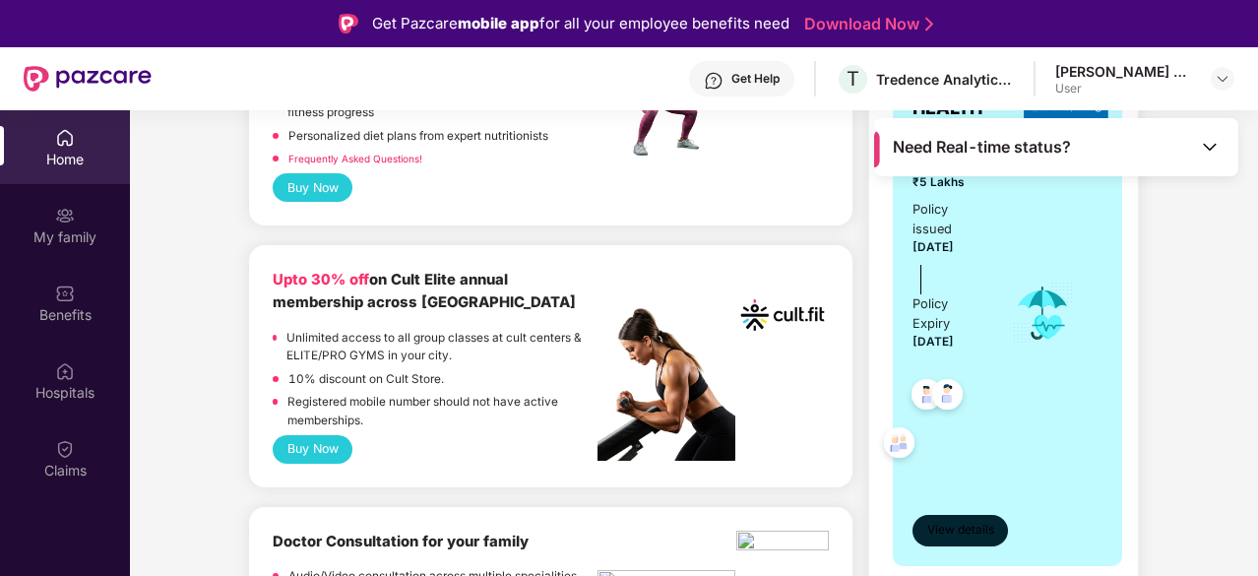
click at [965, 527] on span "View details" at bounding box center [960, 530] width 67 height 19
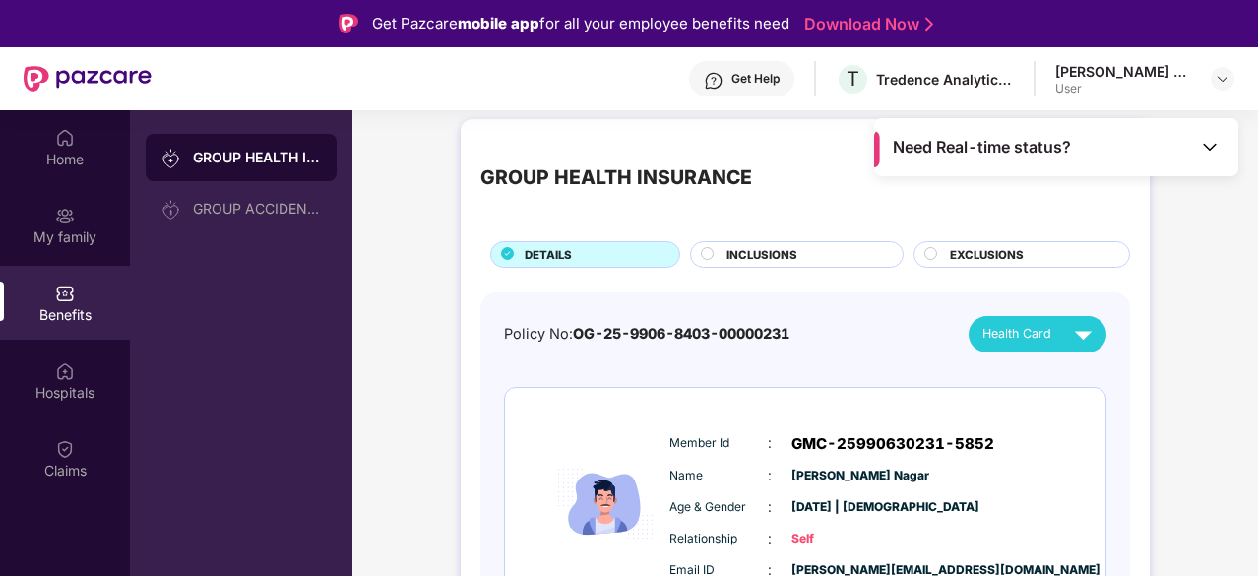
scroll to position [0, 0]
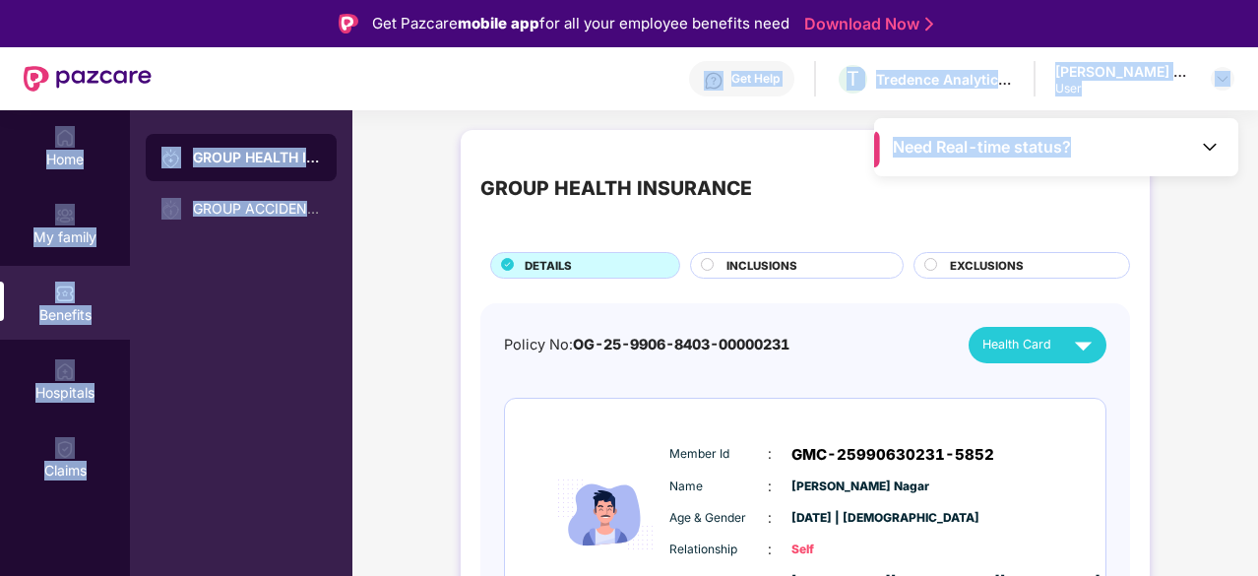
drag, startPoint x: 1110, startPoint y: 147, endPoint x: 740, endPoint y: 73, distance: 377.4
click at [740, 73] on div "Get Pazcare mobile app for all your employee benefits need Download Now Get Hel…" at bounding box center [629, 343] width 1258 height 686
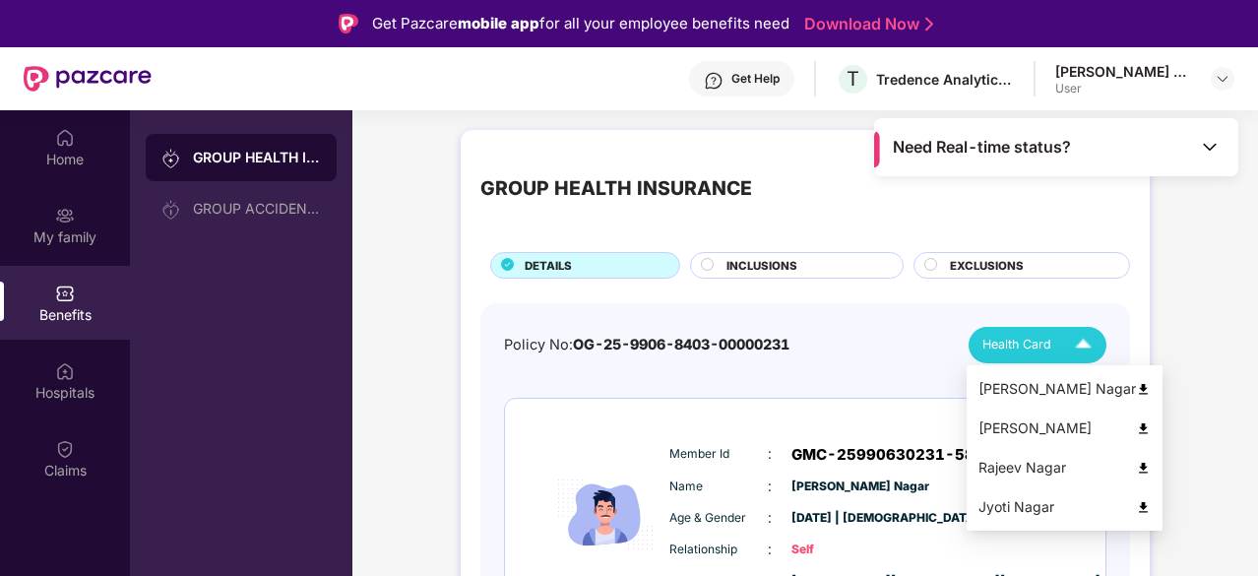
click at [1077, 339] on img at bounding box center [1083, 345] width 34 height 34
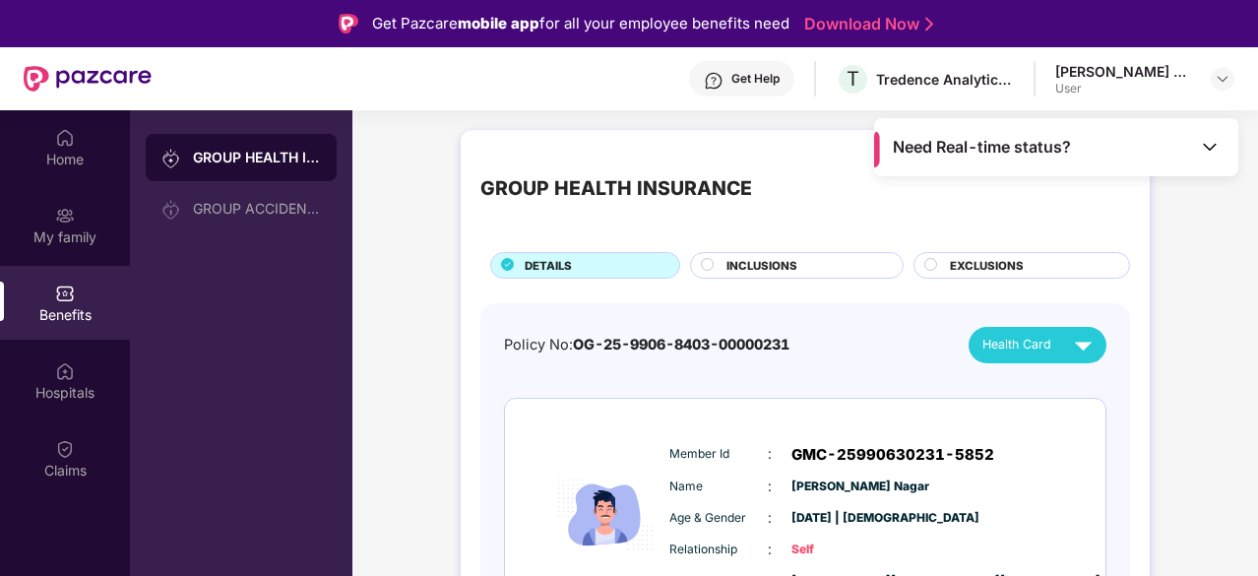
click at [79, 168] on div "Home" at bounding box center [65, 160] width 130 height 20
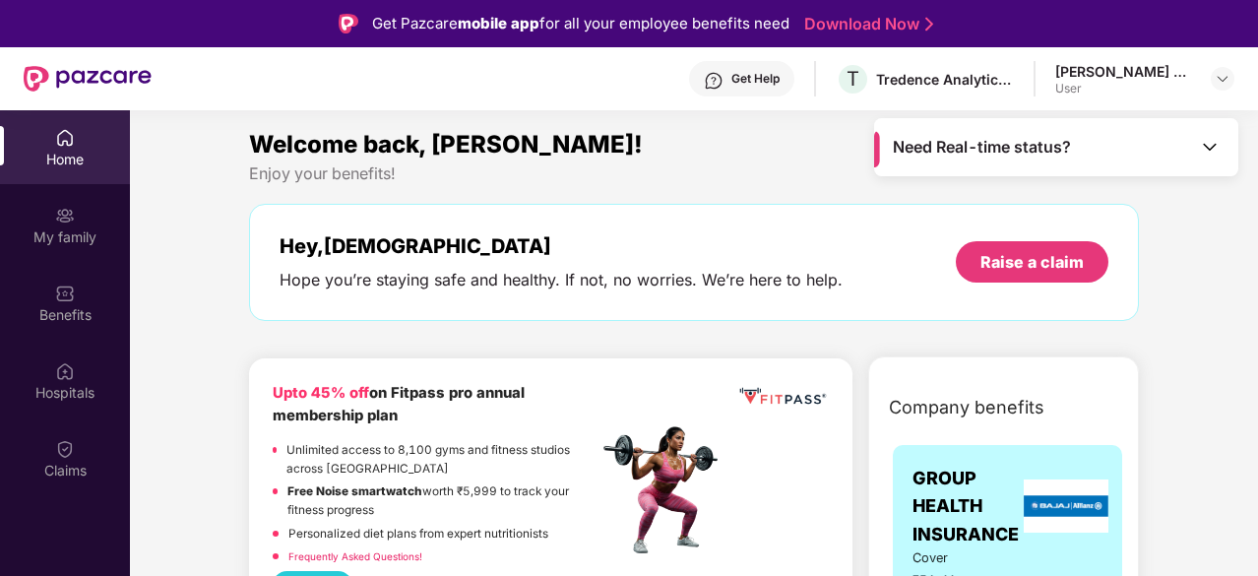
click at [549, 46] on div "Get Pazcare mobile app for all your employee benefits need Download Now" at bounding box center [629, 23] width 1258 height 47
click at [98, 83] on img at bounding box center [88, 79] width 128 height 26
click at [39, 74] on img at bounding box center [88, 79] width 128 height 26
click at [780, 78] on div "Get Help" at bounding box center [755, 79] width 48 height 16
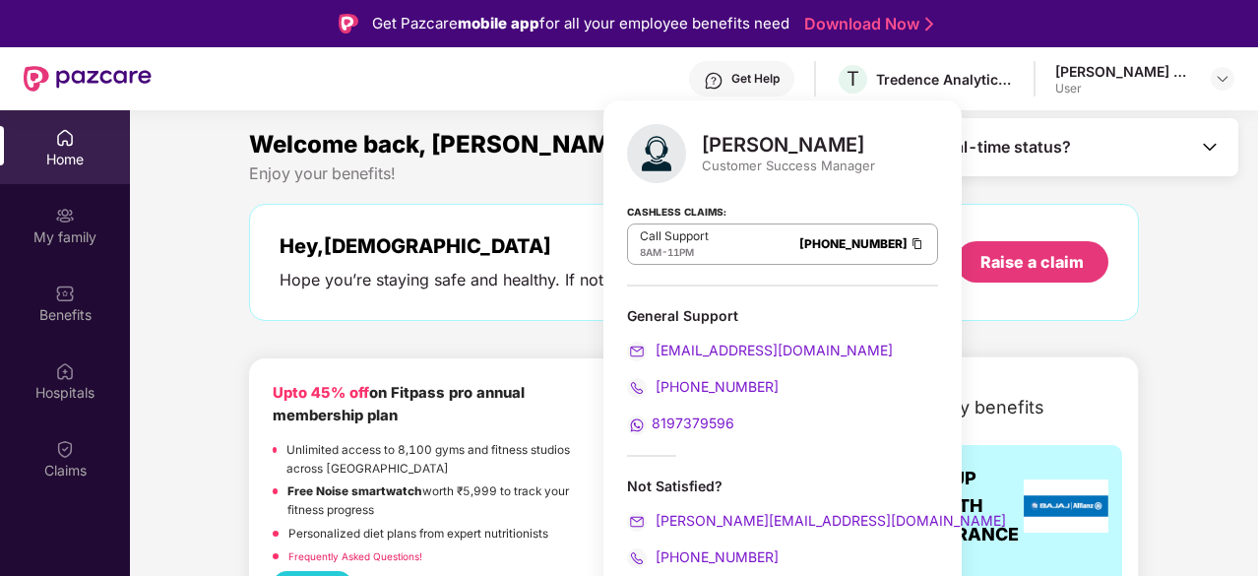
scroll to position [110, 0]
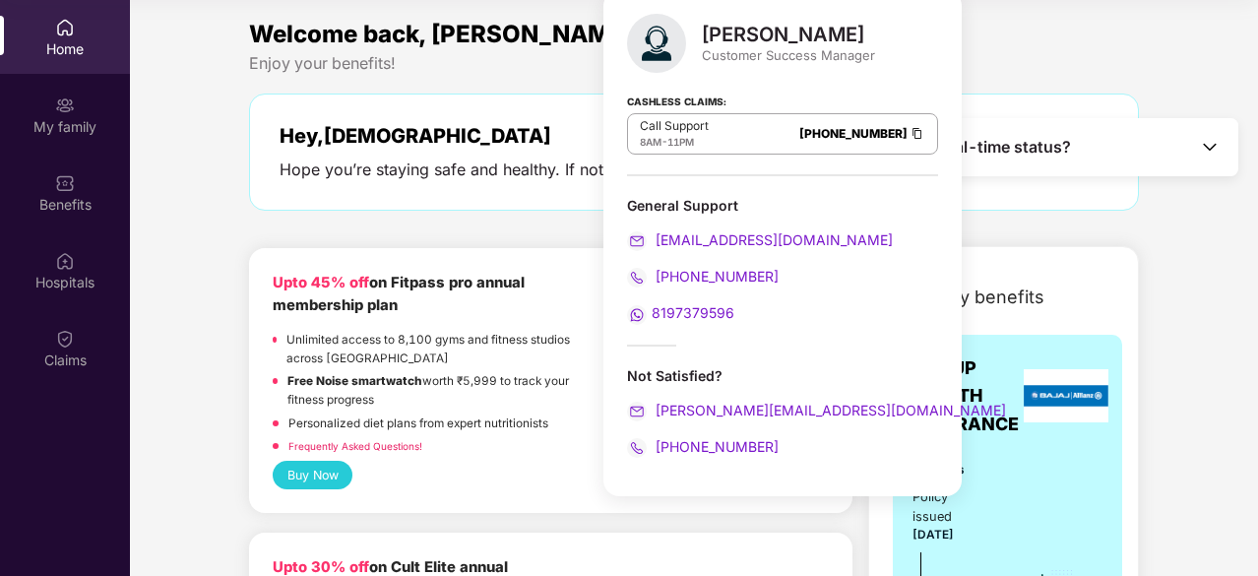
click at [1097, 227] on div "Welcome back, [PERSON_NAME]! Enjoy your benefits! Hey, [PERSON_NAME] Hope you’r…" at bounding box center [694, 123] width 906 height 215
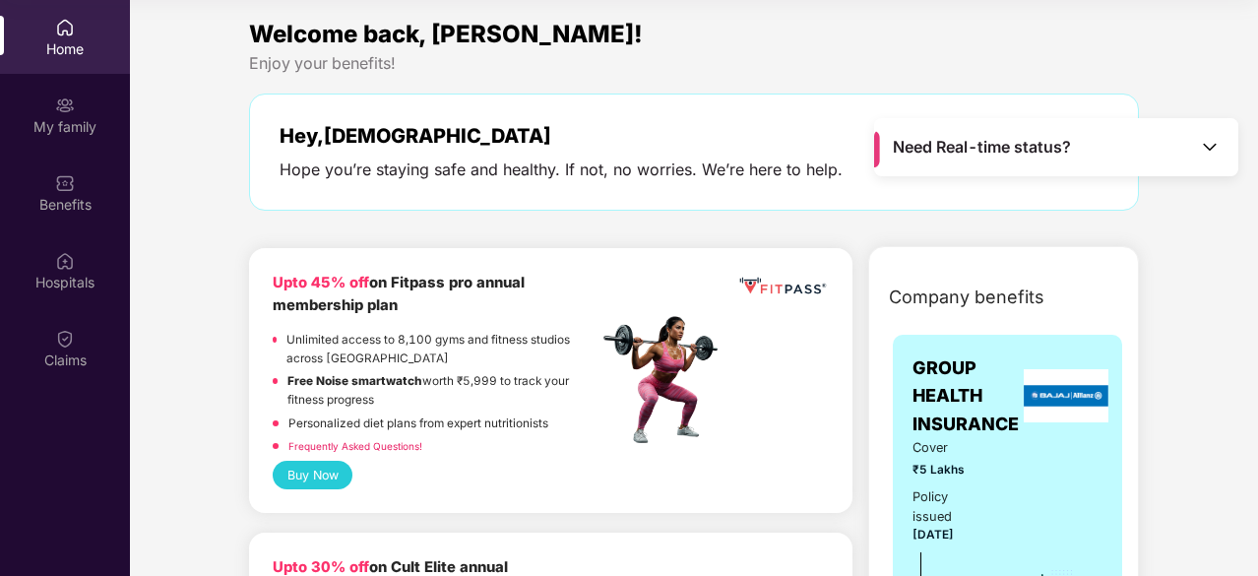
scroll to position [0, 0]
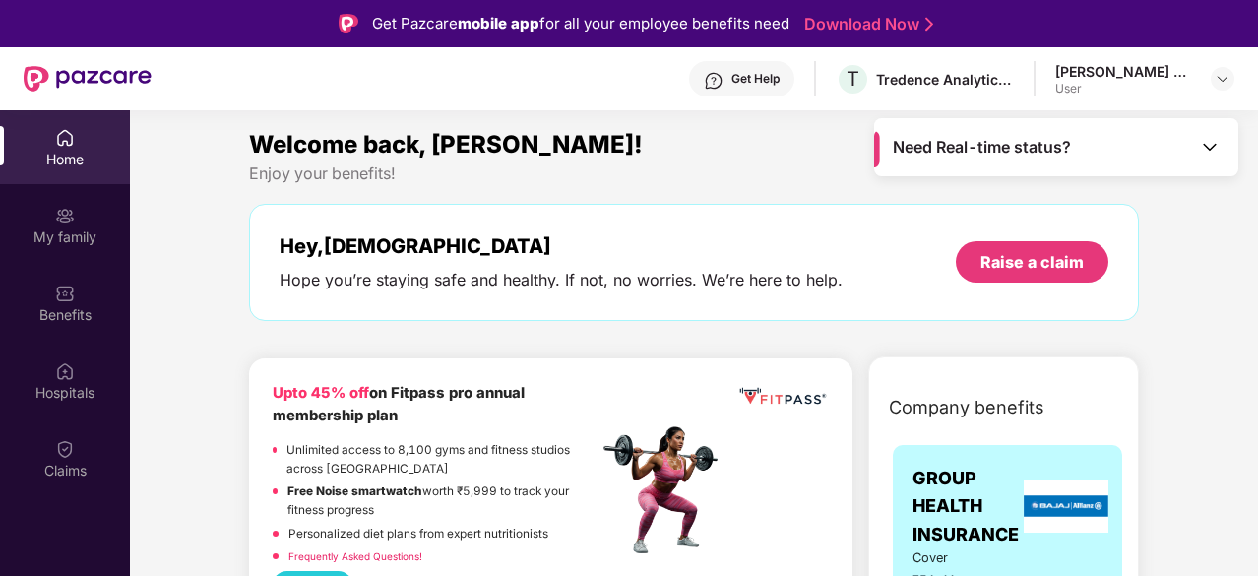
click at [780, 72] on div "Get Help" at bounding box center [755, 79] width 48 height 16
click at [1223, 77] on img at bounding box center [1223, 79] width 16 height 16
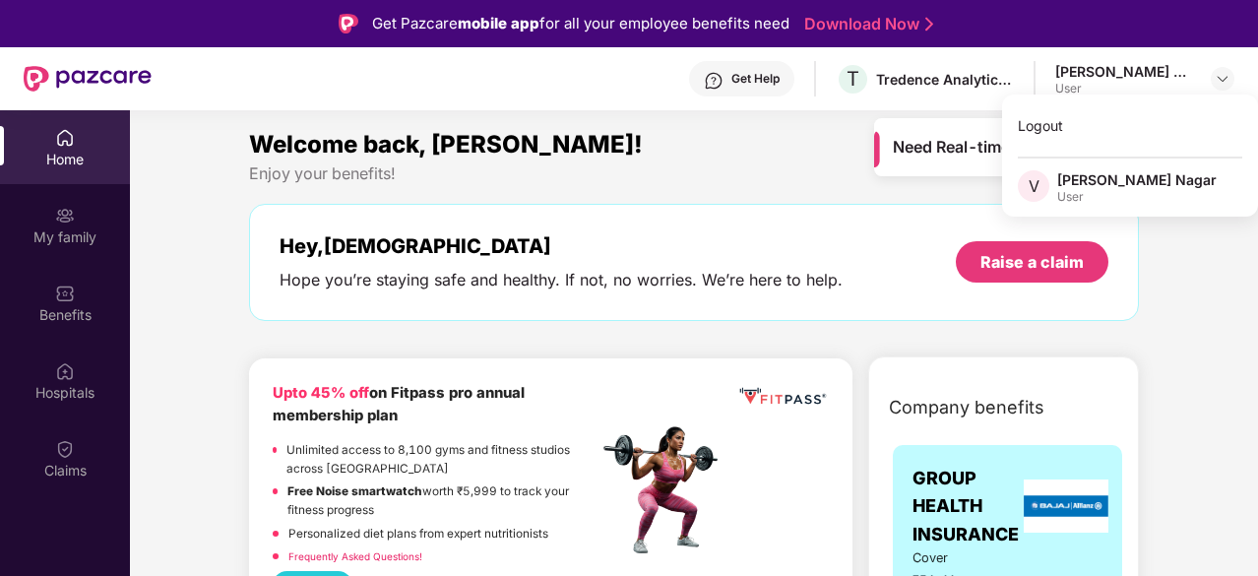
click at [752, 147] on div "Welcome back, [PERSON_NAME]!" at bounding box center [694, 144] width 890 height 37
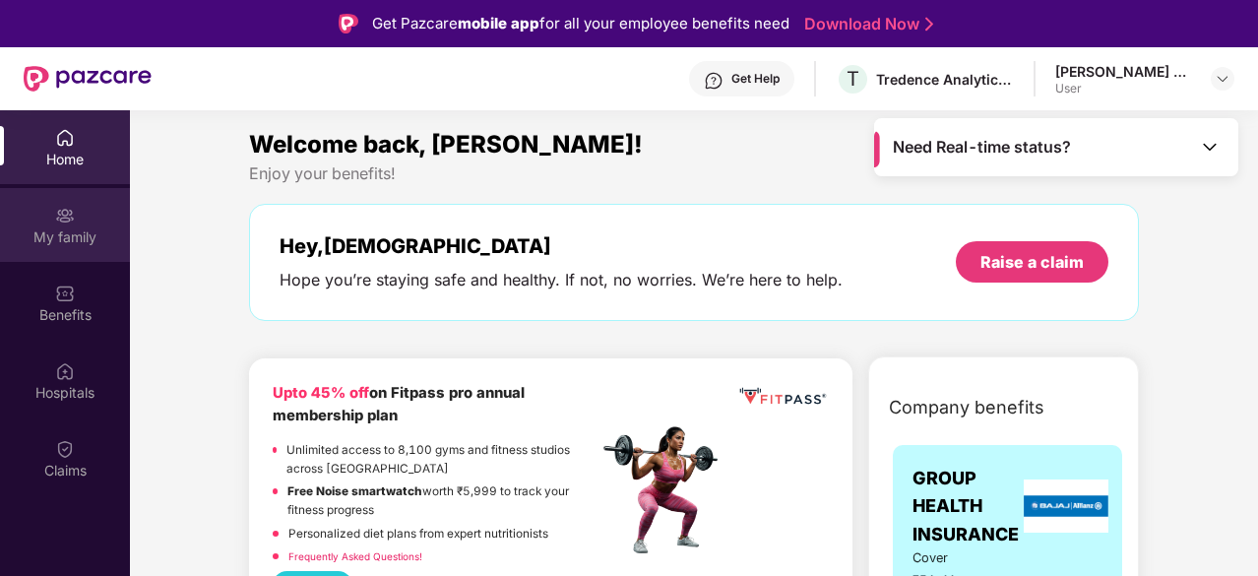
click at [91, 229] on div "My family" at bounding box center [65, 237] width 130 height 20
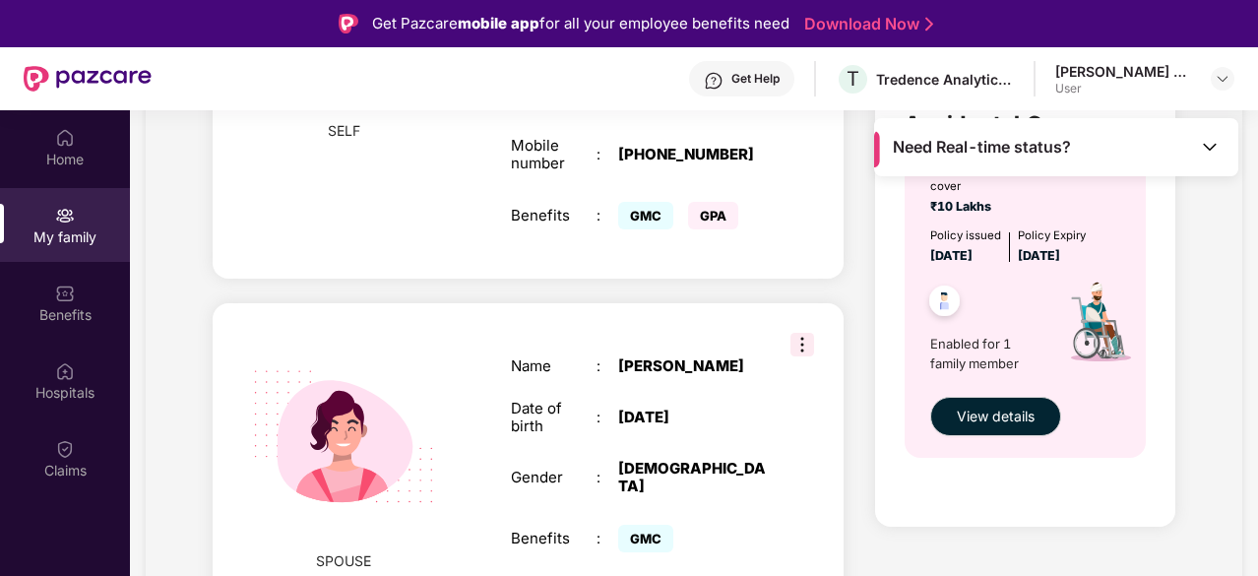
scroll to position [652, 0]
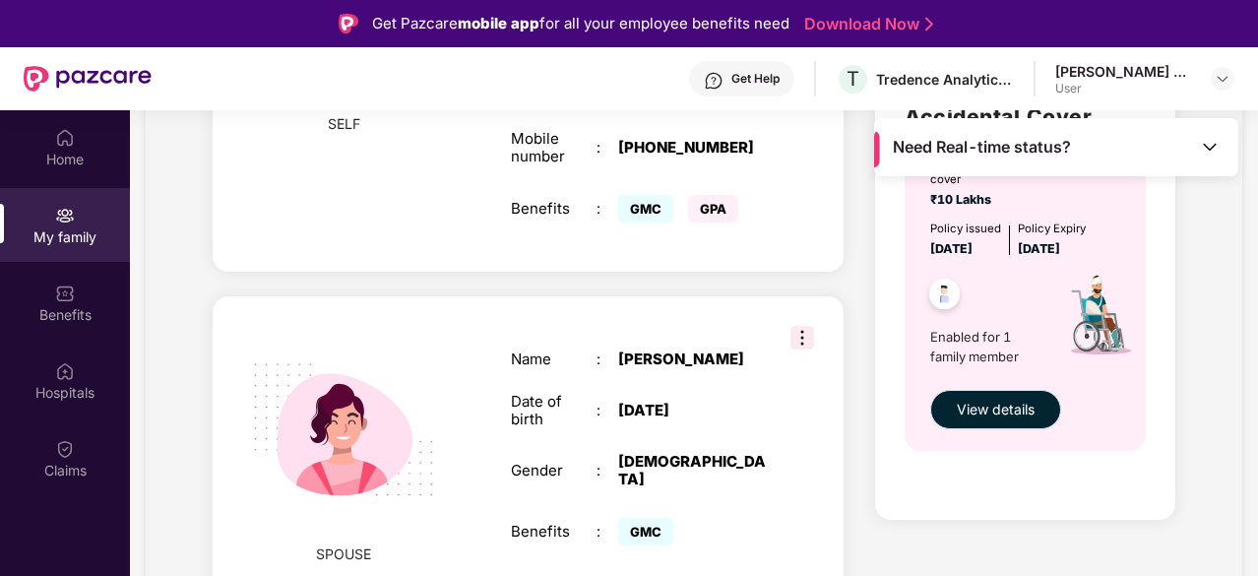
click at [1004, 416] on span "View details" at bounding box center [996, 410] width 78 height 22
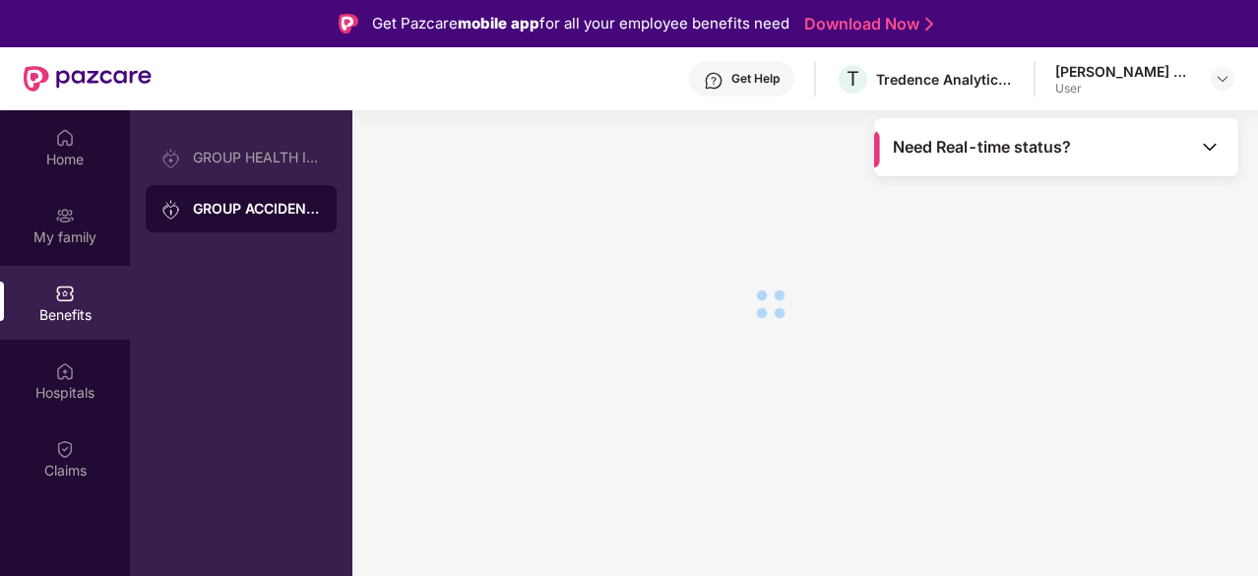
scroll to position [0, 0]
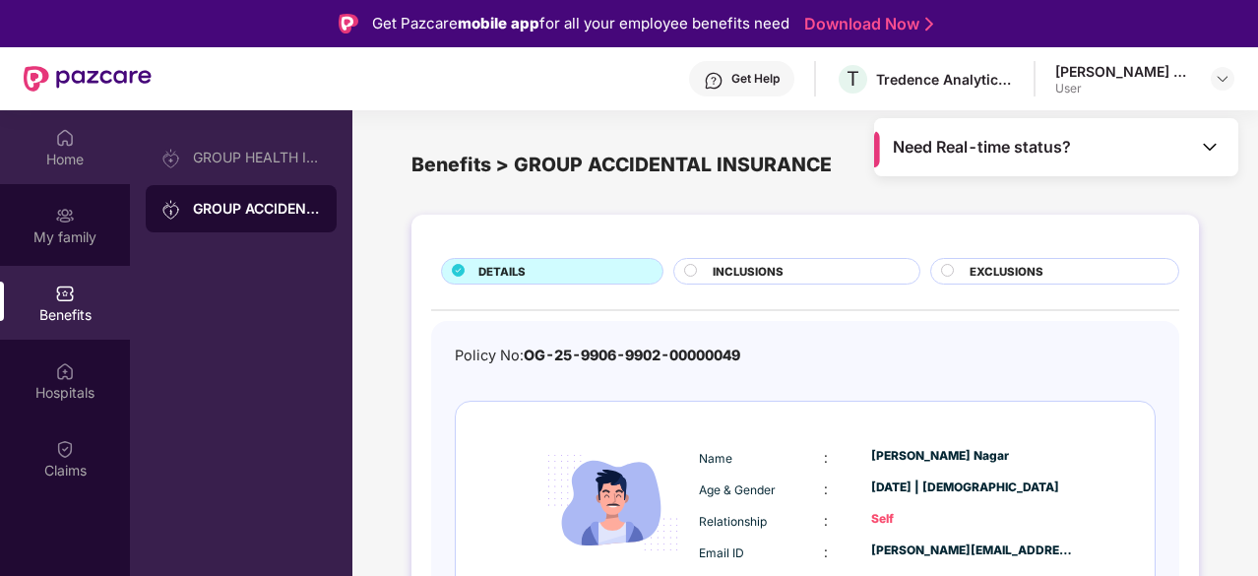
click at [73, 152] on div "Home" at bounding box center [65, 160] width 130 height 20
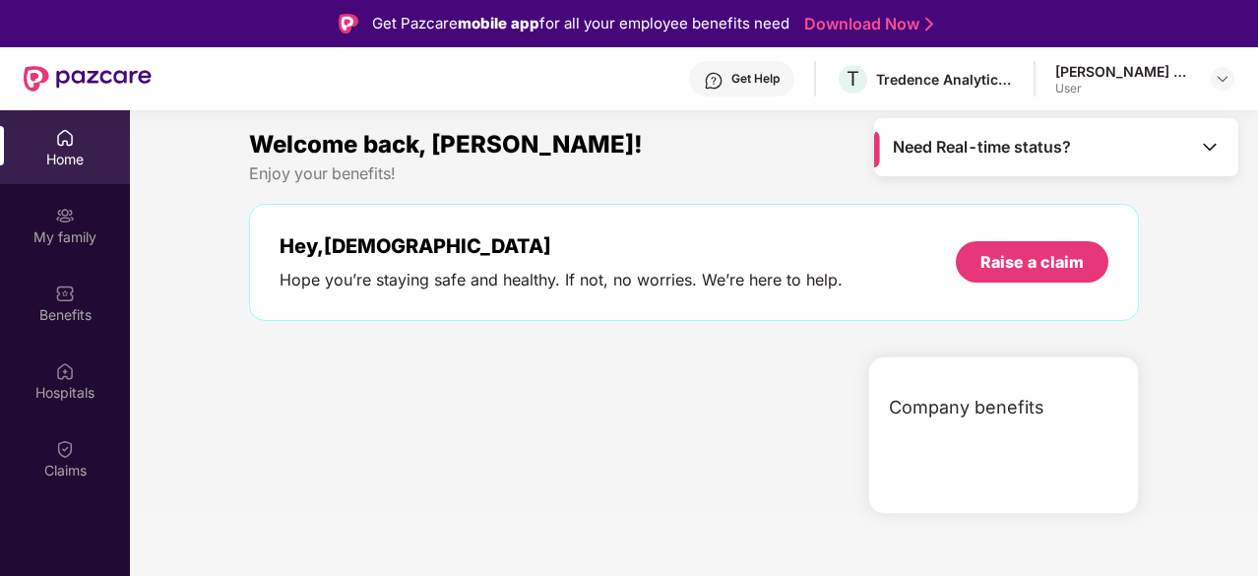
click at [73, 152] on div "Home" at bounding box center [65, 160] width 130 height 20
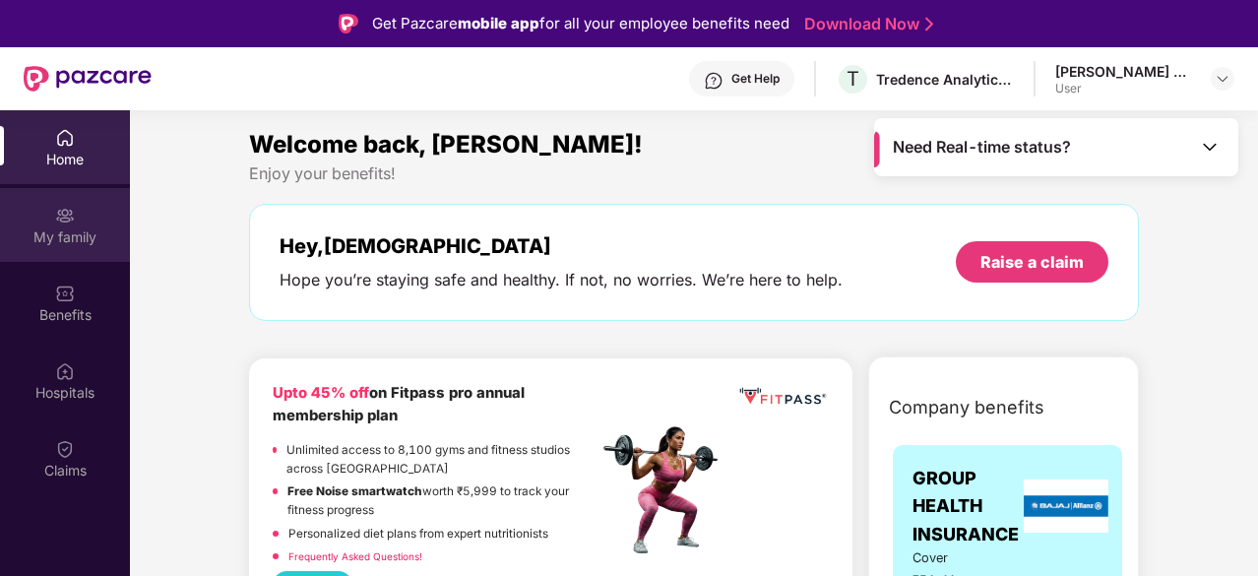
click at [61, 228] on div "My family" at bounding box center [65, 237] width 130 height 20
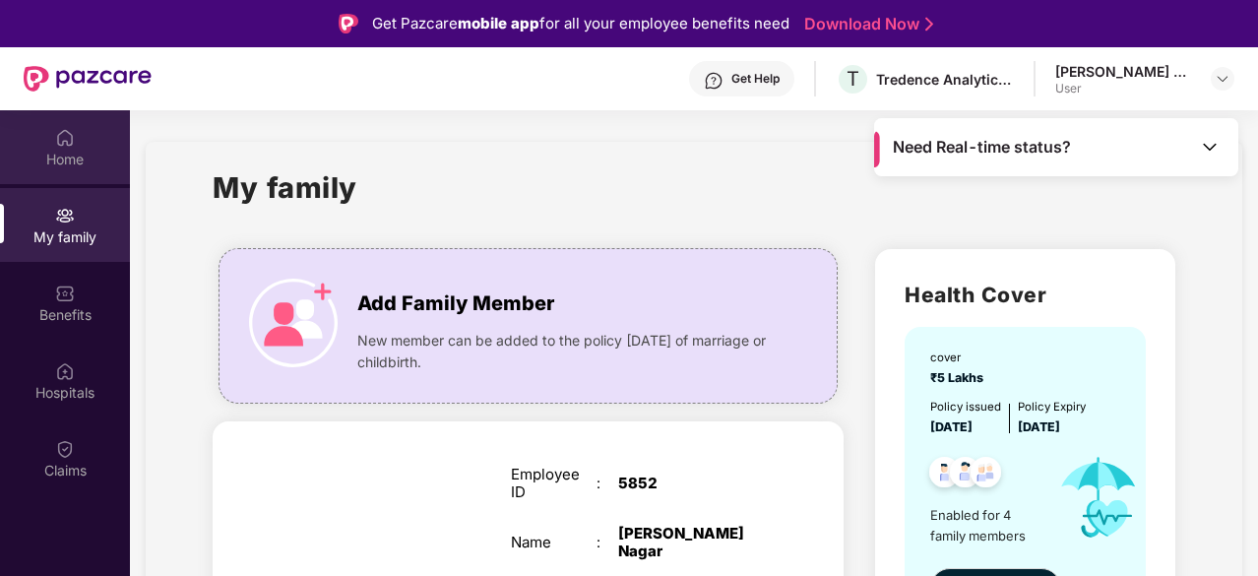
click at [56, 157] on div "Home" at bounding box center [65, 160] width 130 height 20
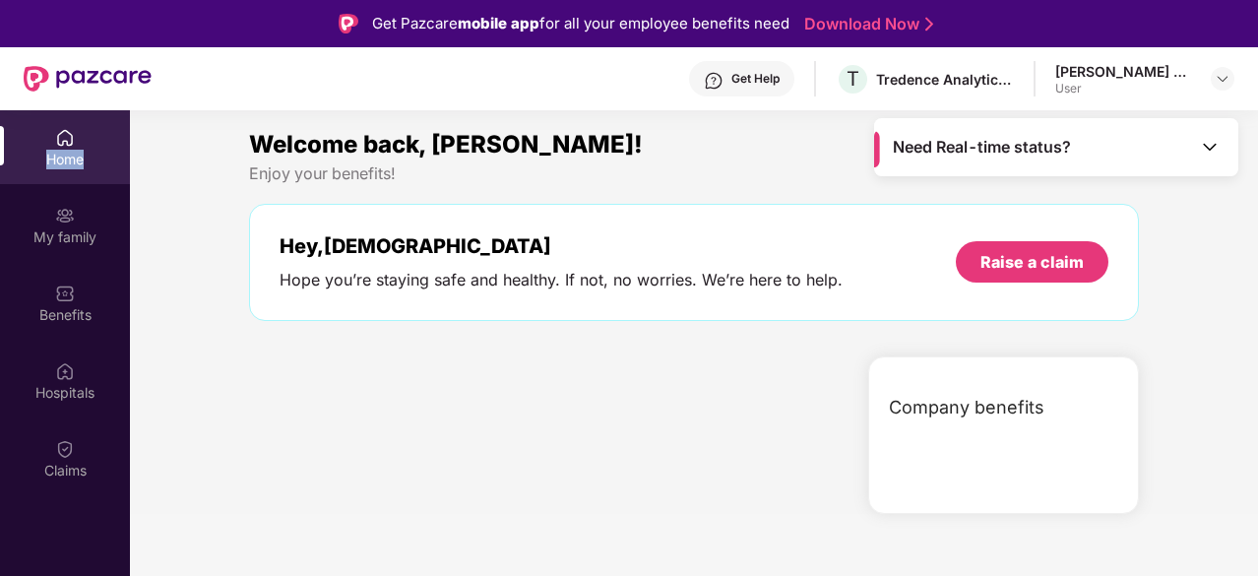
click at [56, 157] on div "Home" at bounding box center [65, 160] width 130 height 20
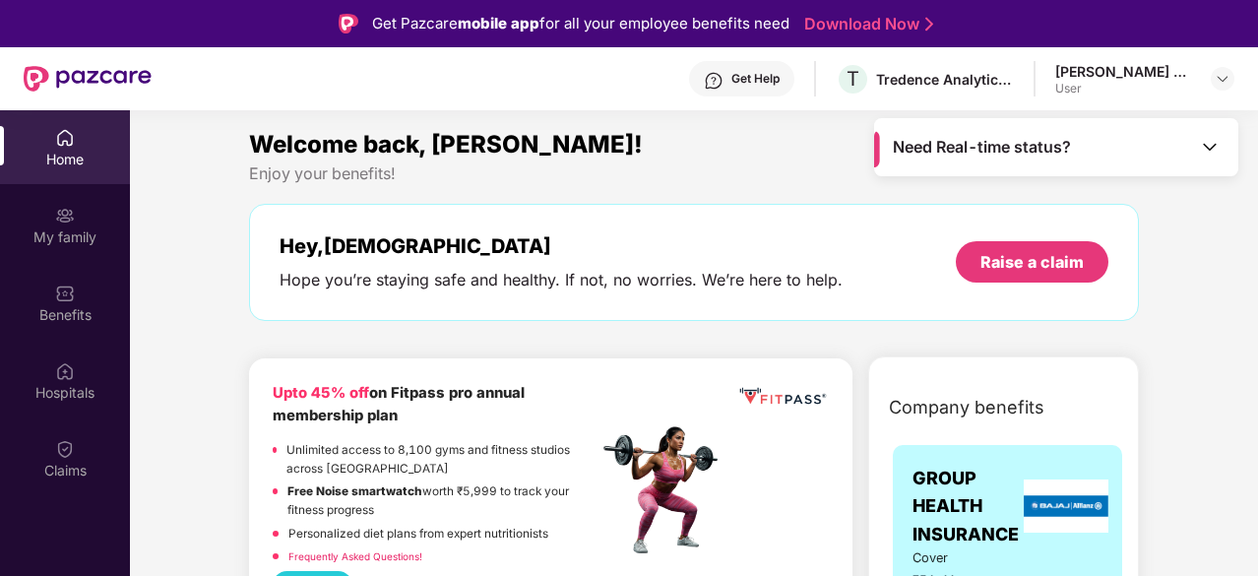
click at [411, 302] on div "Hey, [PERSON_NAME] Hope you’re staying safe and healthy. If not, no worries. We…" at bounding box center [694, 262] width 890 height 117
